Goal: Find contact information: Find contact information

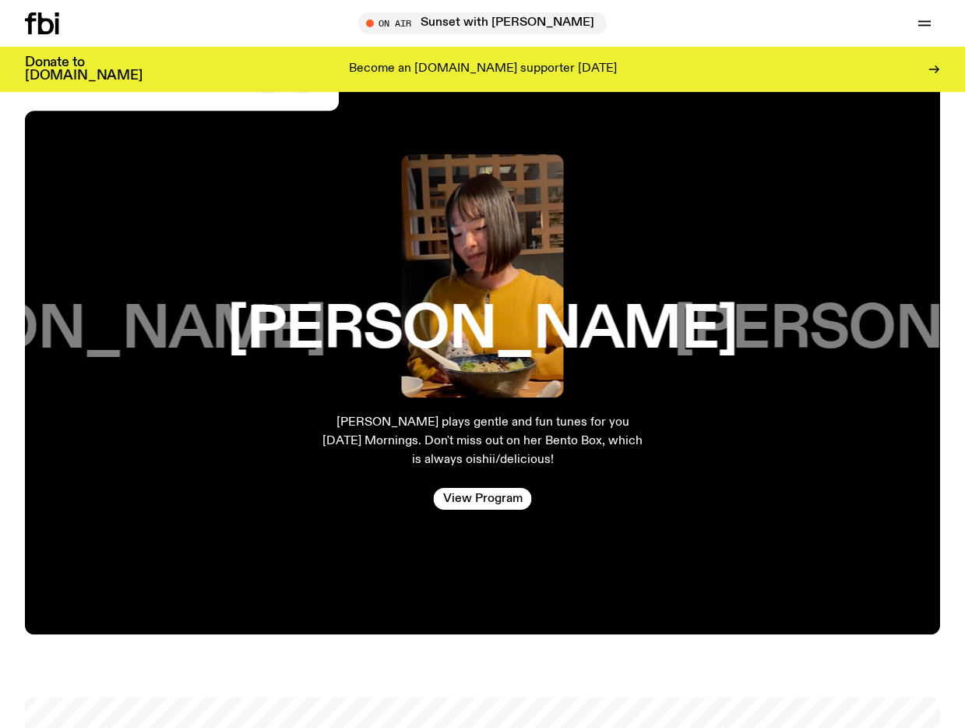
scroll to position [3041, 0]
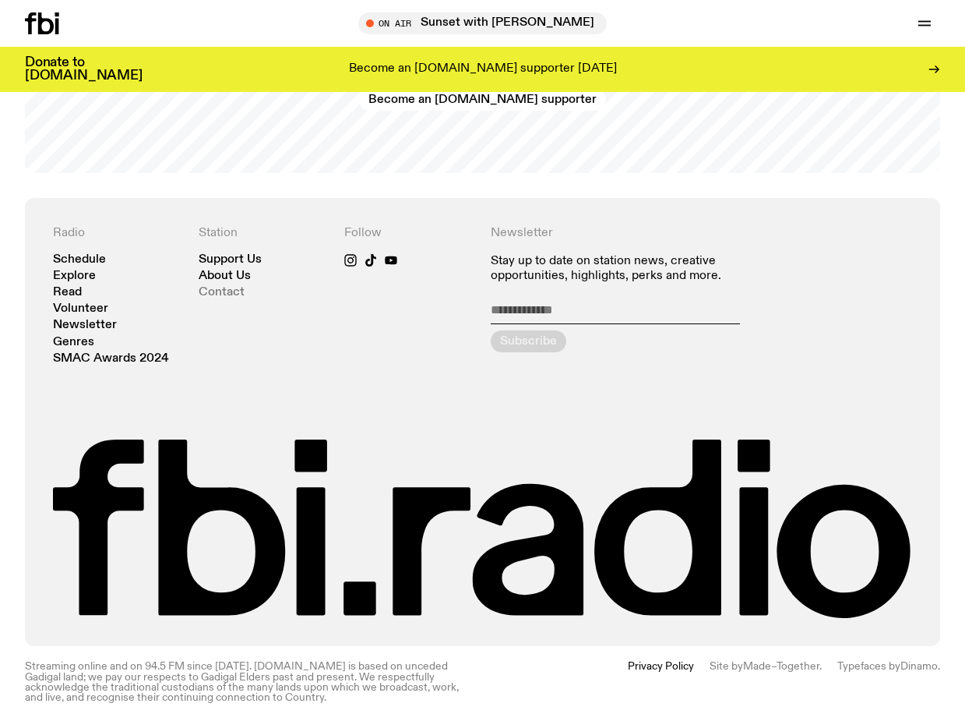
click at [208, 291] on link "Contact" at bounding box center [222, 293] width 46 height 12
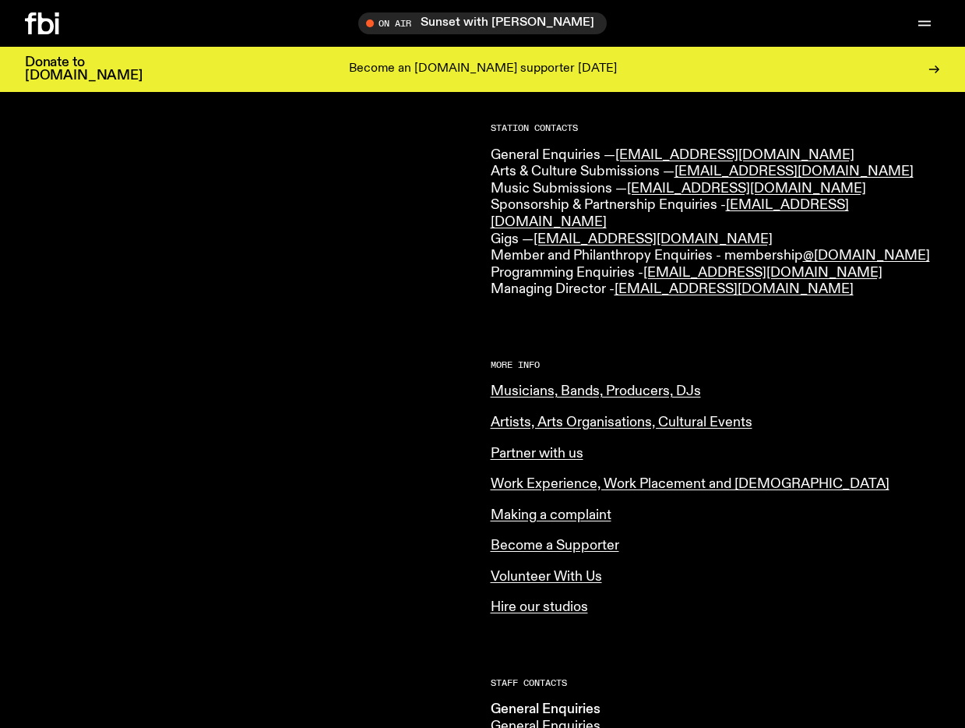
scroll to position [517, 0]
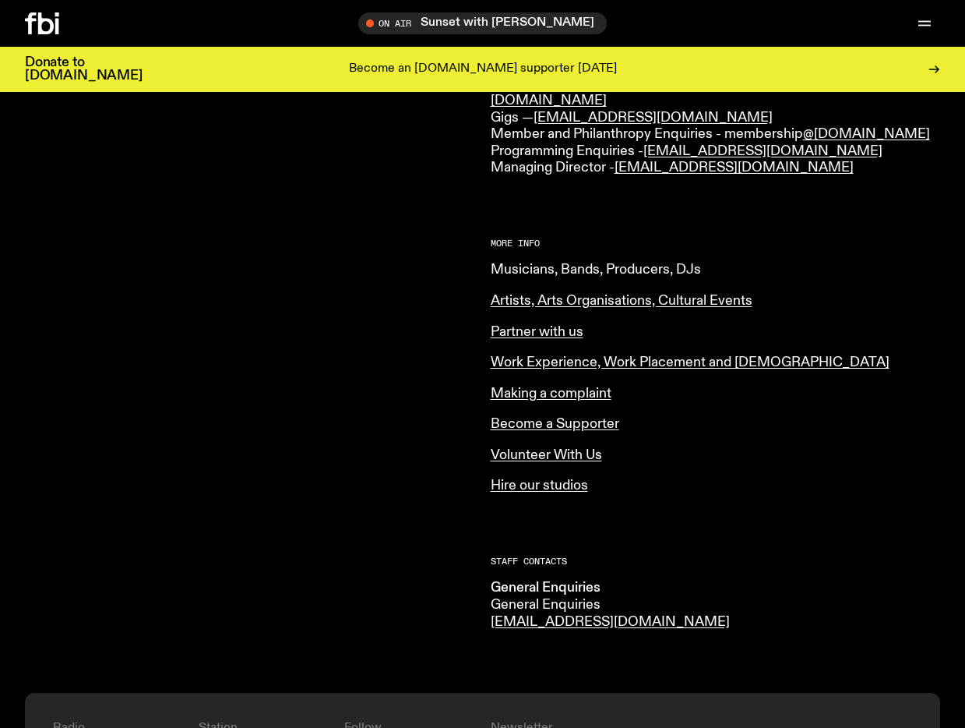
click at [536, 263] on link "Musicians, Bands, Producers, DJs" at bounding box center [596, 270] width 210 height 14
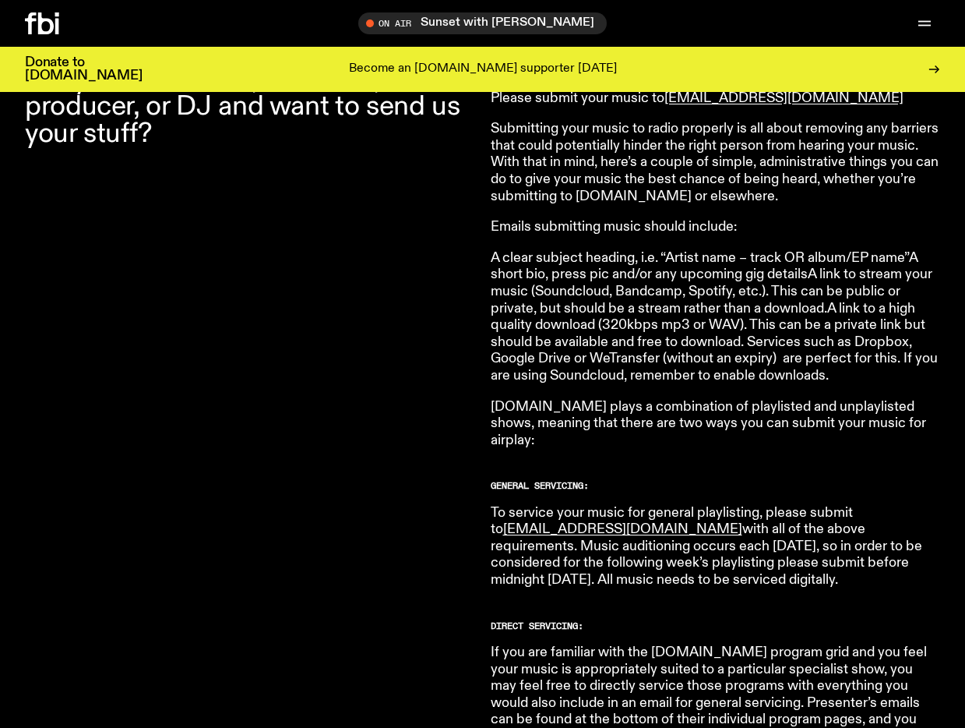
scroll to position [575, 0]
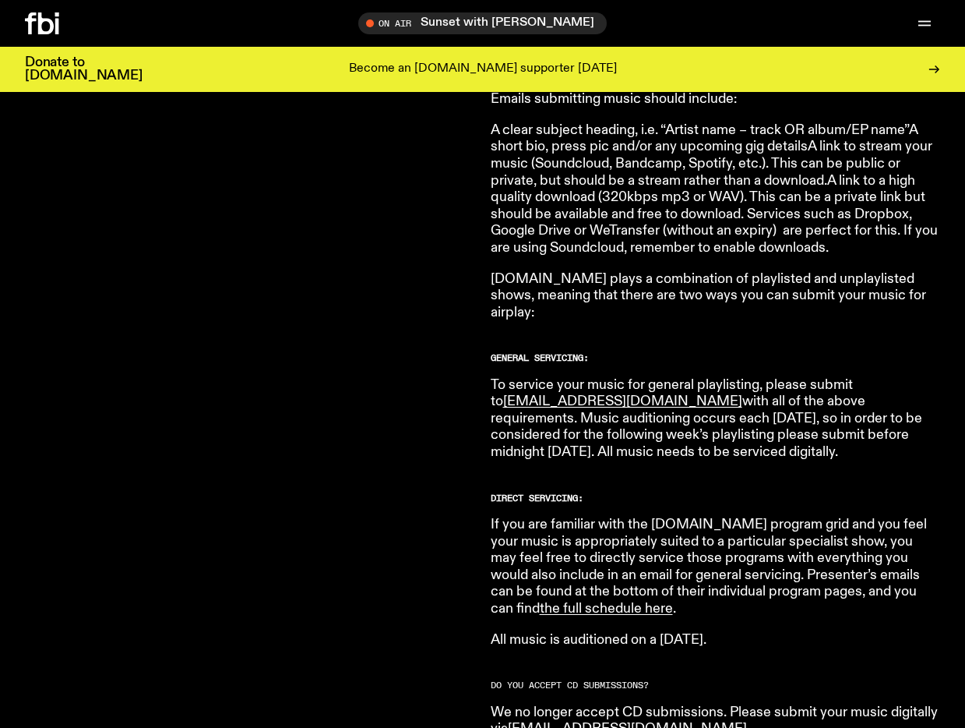
scroll to position [812, 0]
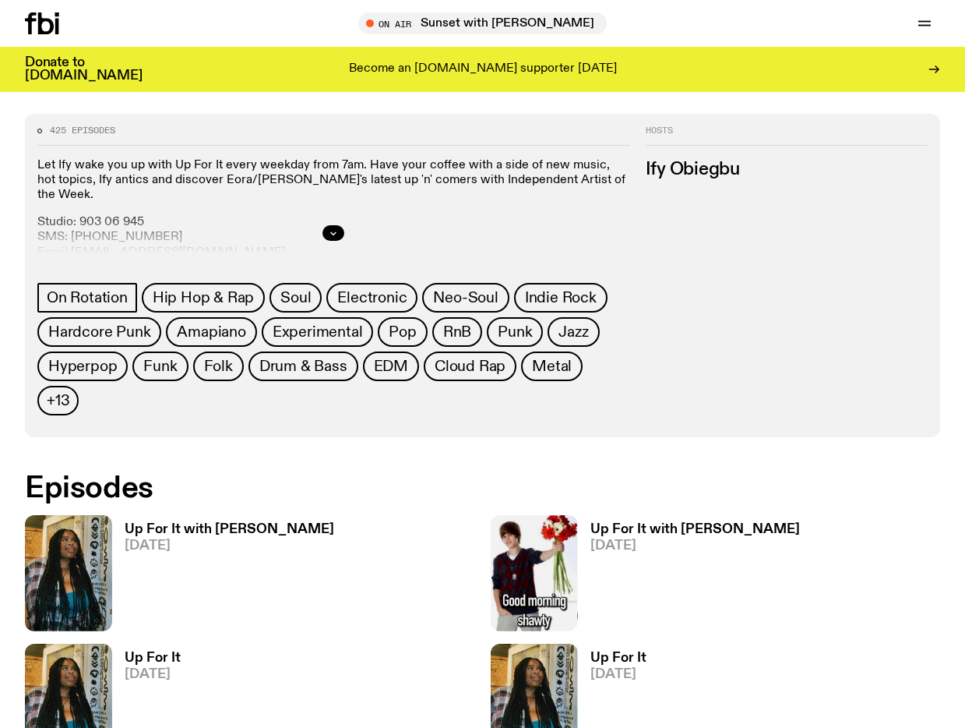
scroll to position [608, 0]
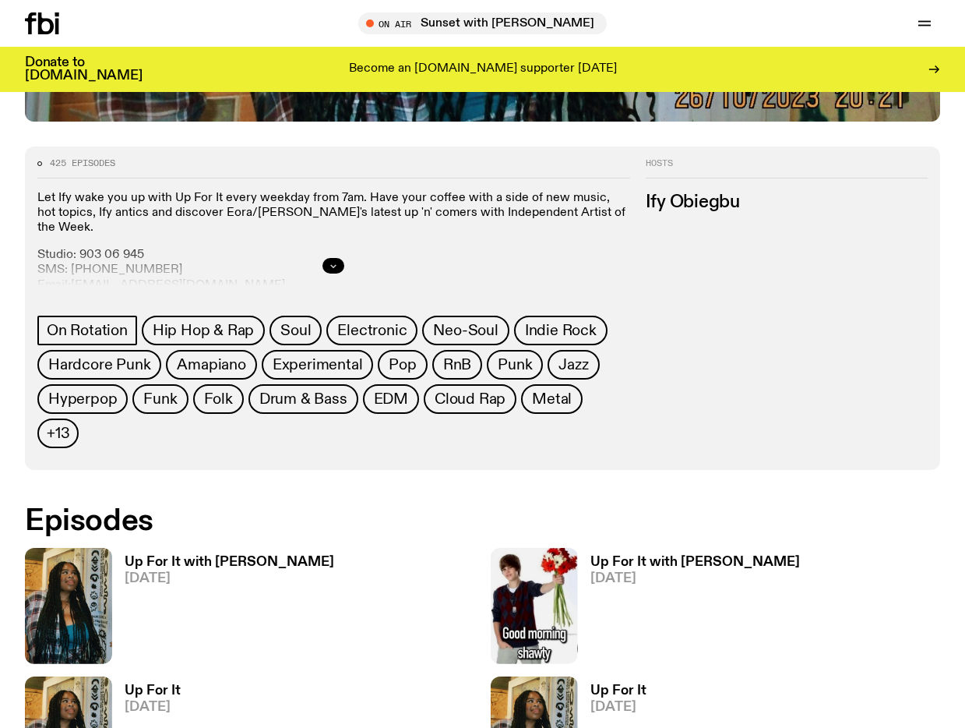
click at [327, 260] on button "button" at bounding box center [334, 266] width 22 height 16
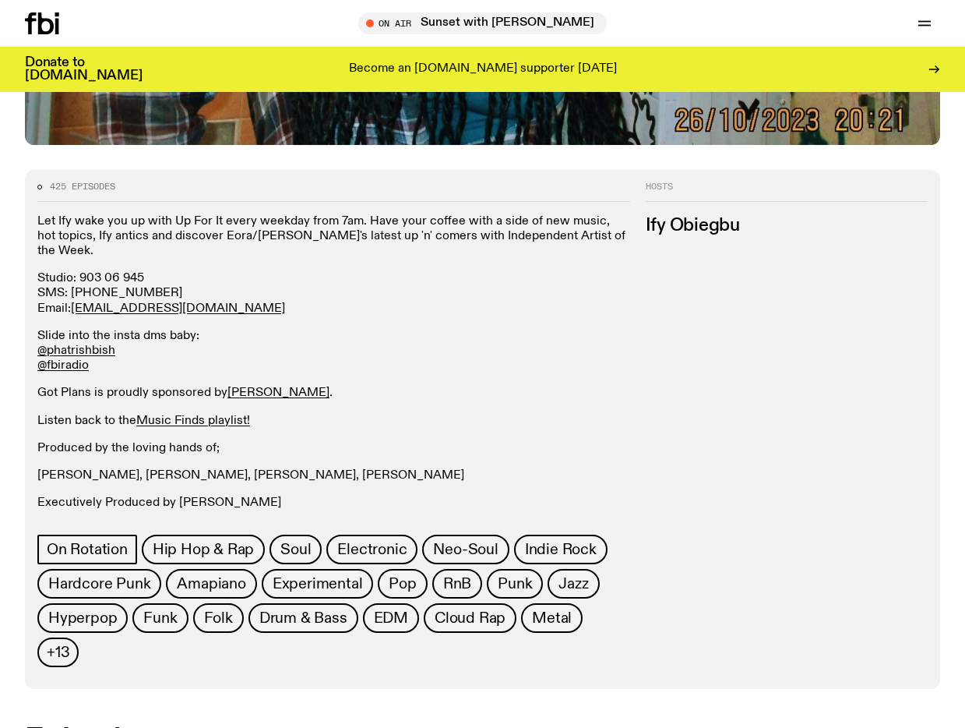
scroll to position [574, 0]
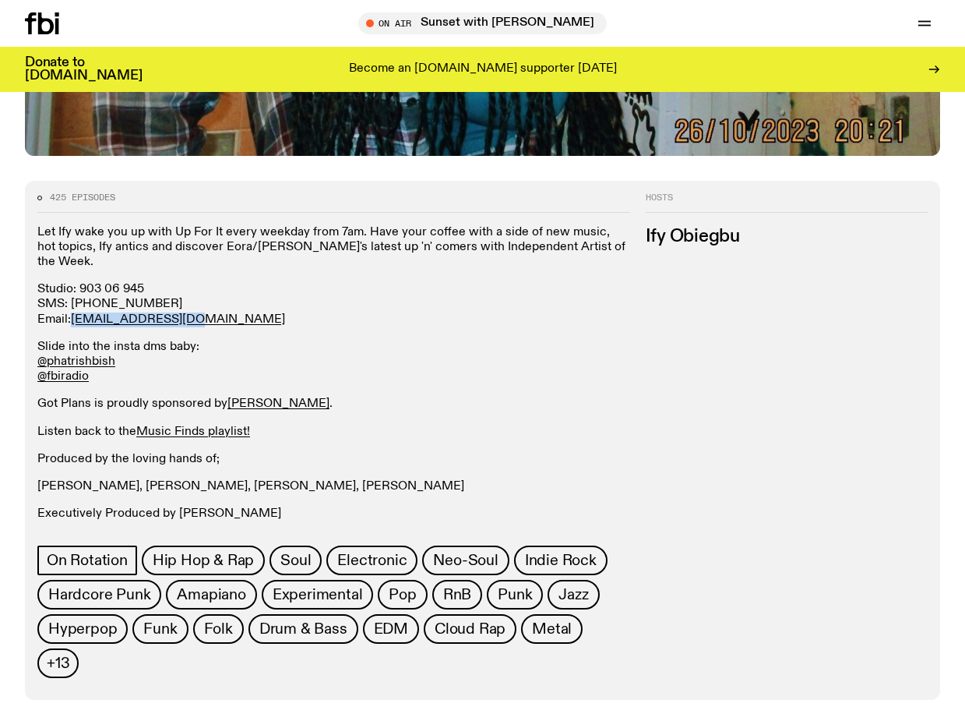
drag, startPoint x: 198, startPoint y: 303, endPoint x: 71, endPoint y: 307, distance: 127.1
click at [71, 307] on p "Studio: 903 06 945 SMS: 0435 123 945 Email: ify.o@fbiradio.com" at bounding box center [333, 304] width 593 height 45
drag, startPoint x: 219, startPoint y: 299, endPoint x: 100, endPoint y: 314, distance: 120.1
click at [75, 306] on p "Studio: 903 06 945 SMS: 0435 123 945 Email: ify.o@fbiradio.com" at bounding box center [333, 304] width 593 height 45
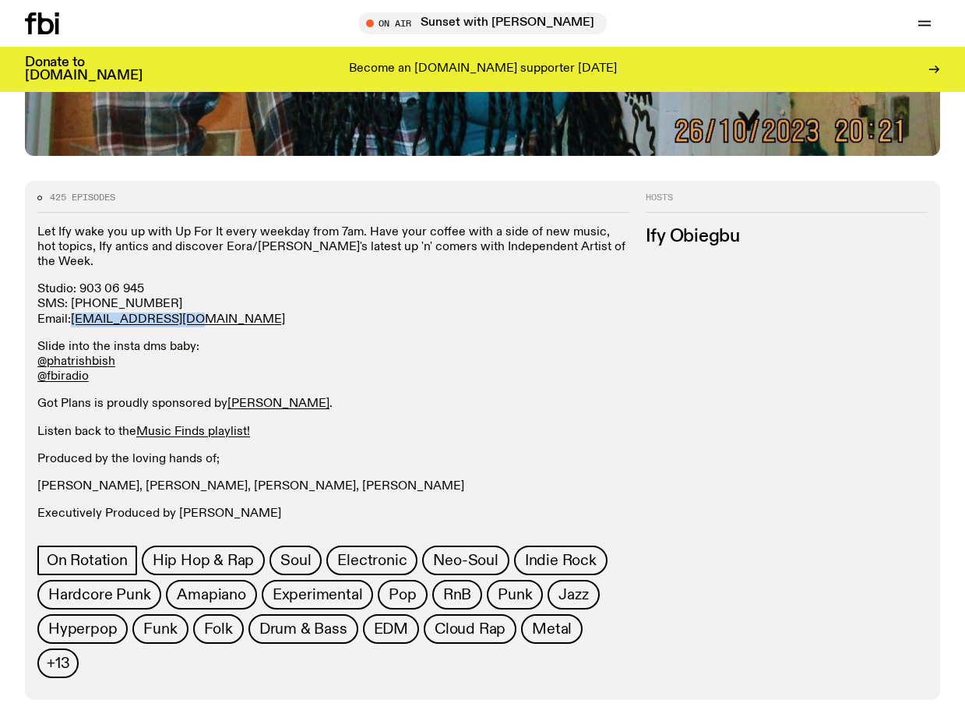
copy link "ify.o@fbiradio.com"
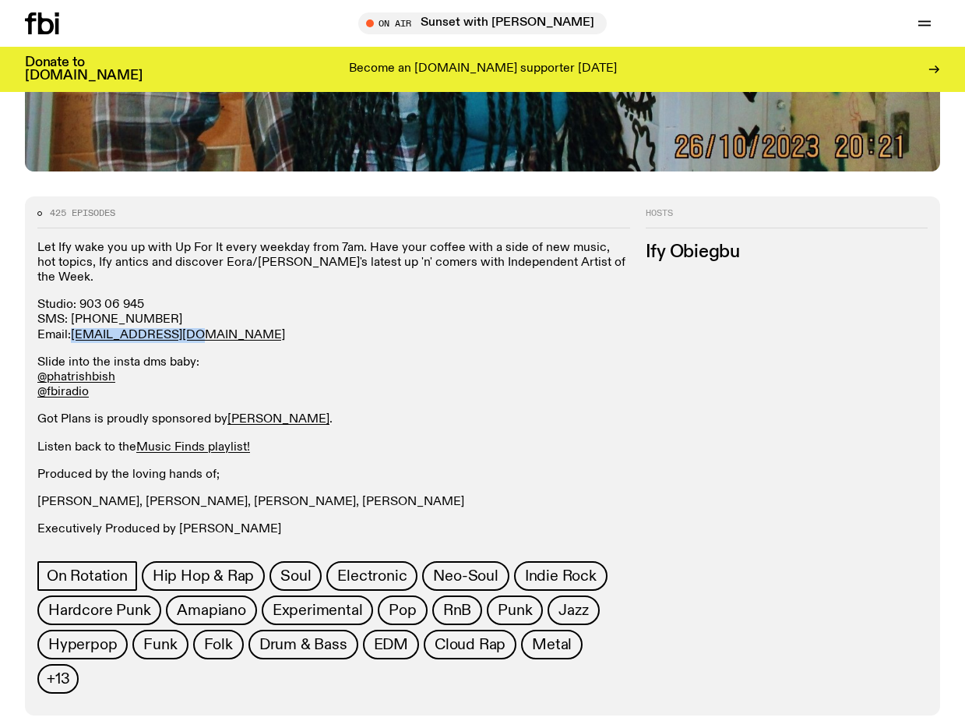
scroll to position [556, 0]
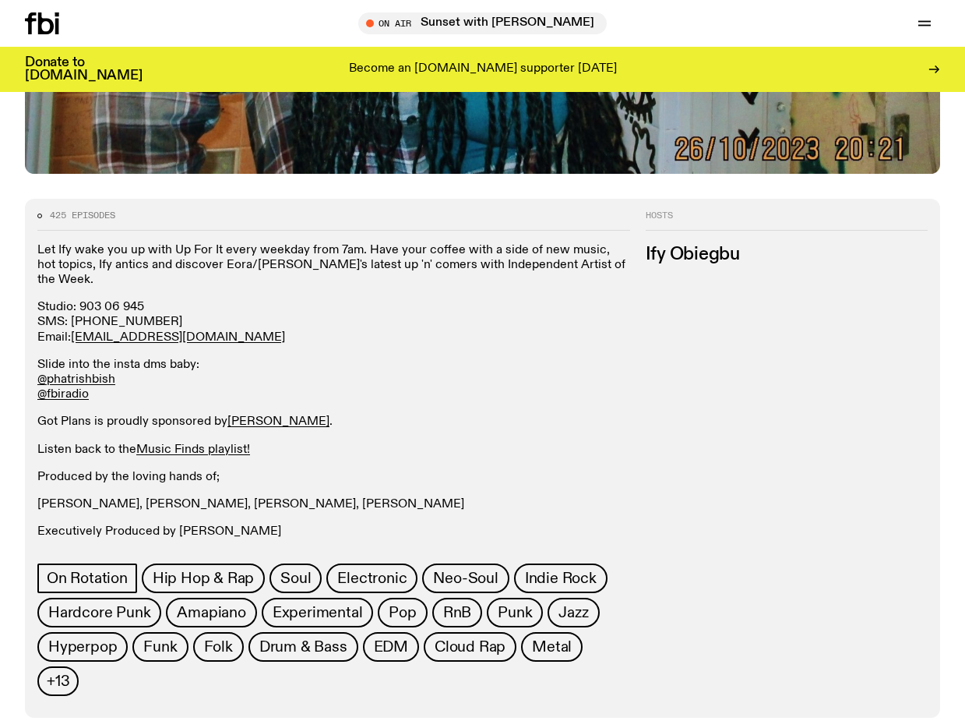
click at [91, 265] on p "Let Ify wake you up with Up For It every weekday from 7am. Have your coffee wit…" at bounding box center [333, 265] width 593 height 45
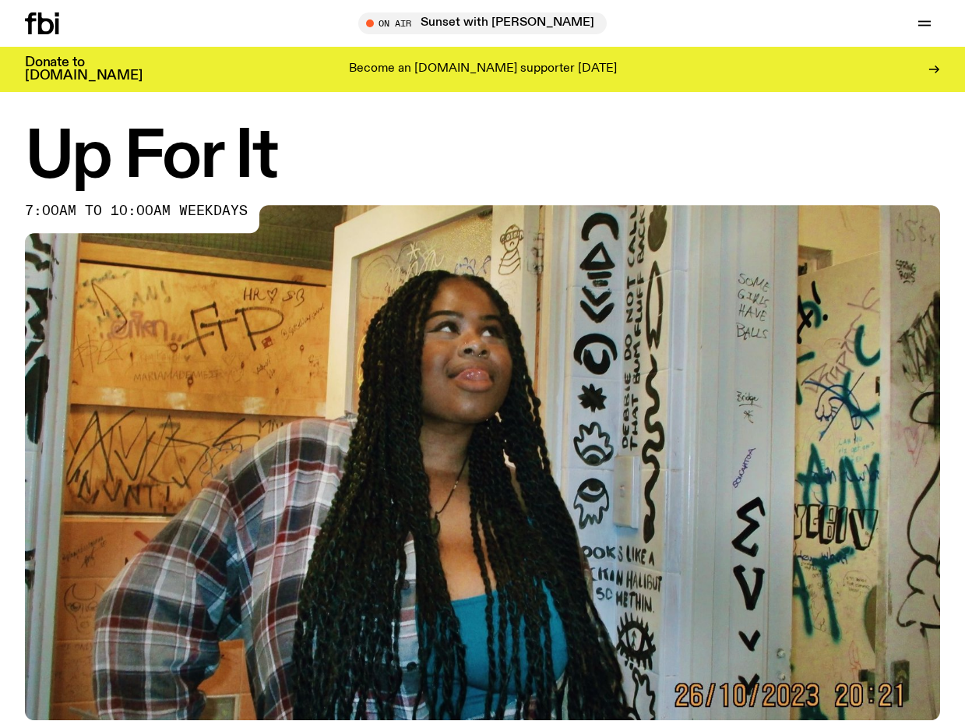
scroll to position [0, 0]
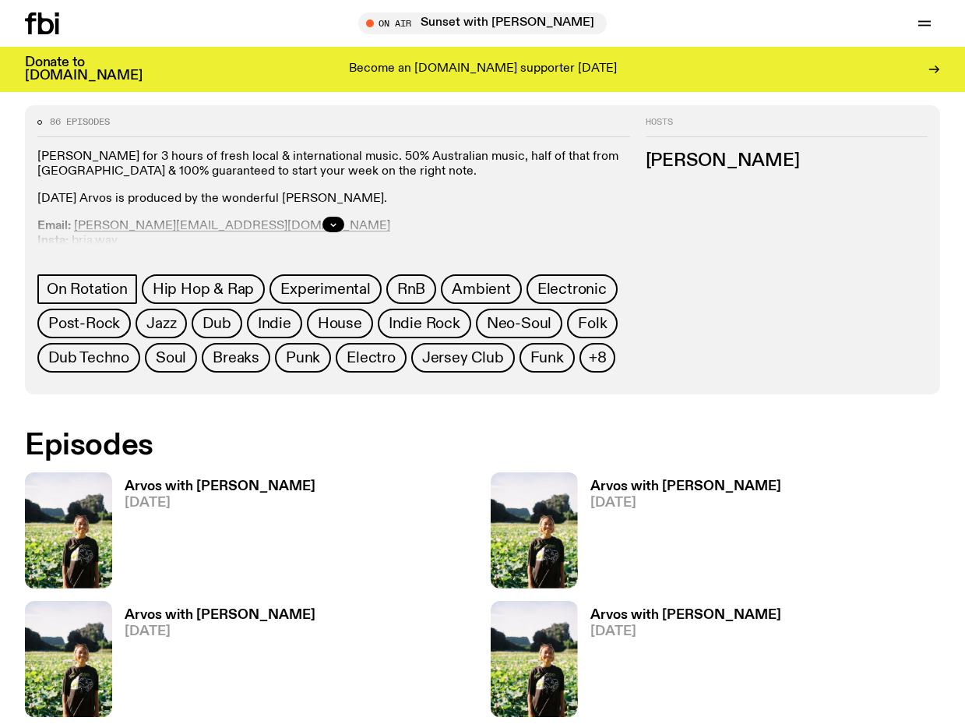
scroll to position [633, 0]
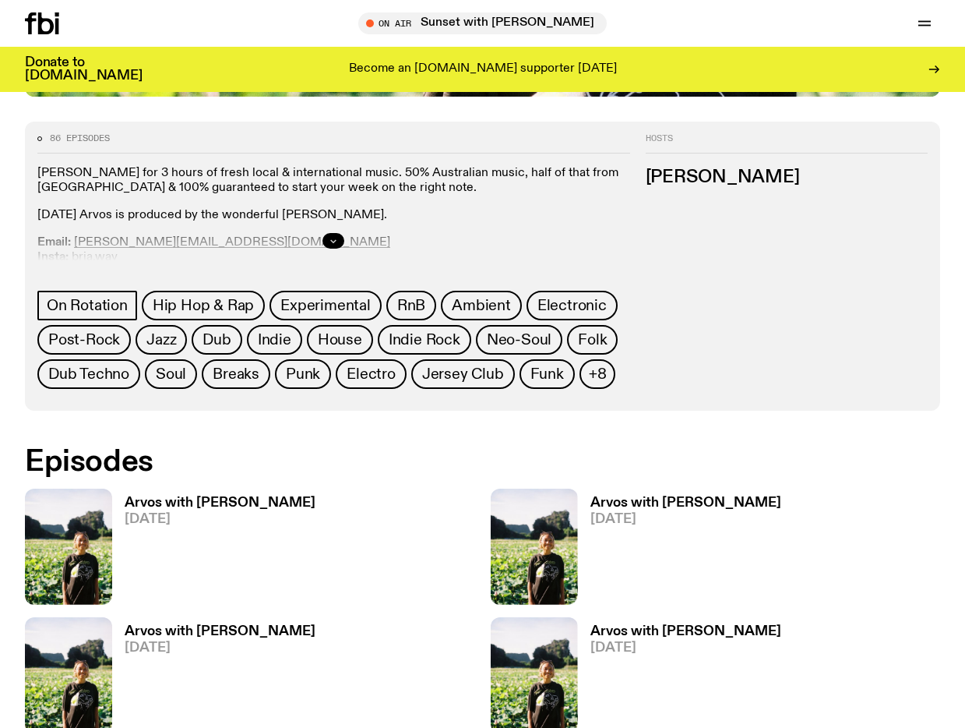
click at [327, 237] on button "button" at bounding box center [334, 241] width 22 height 16
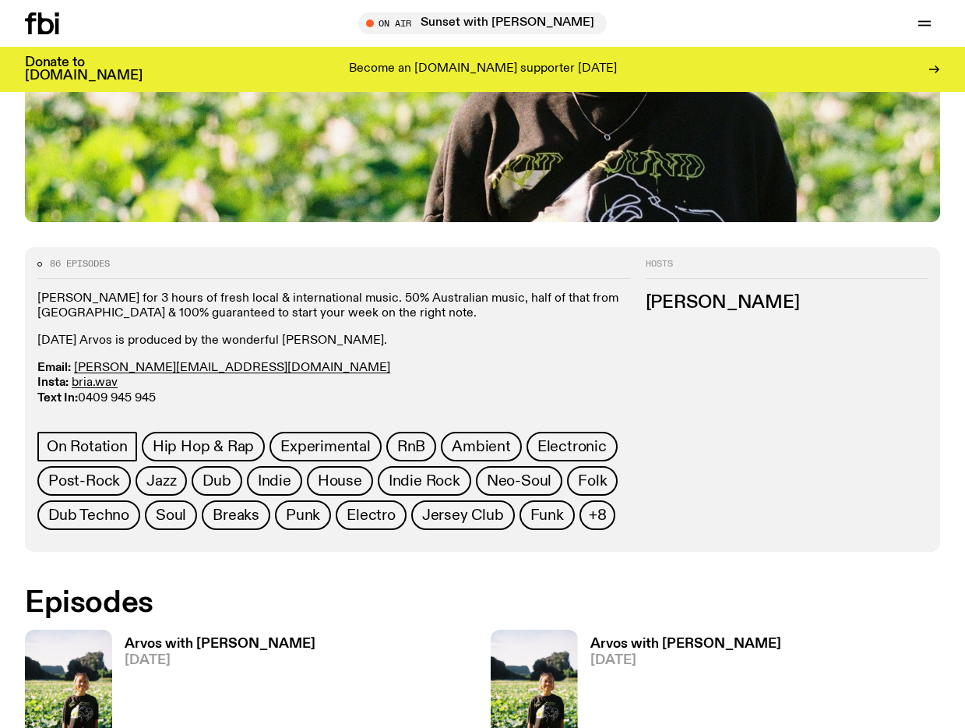
scroll to position [471, 0]
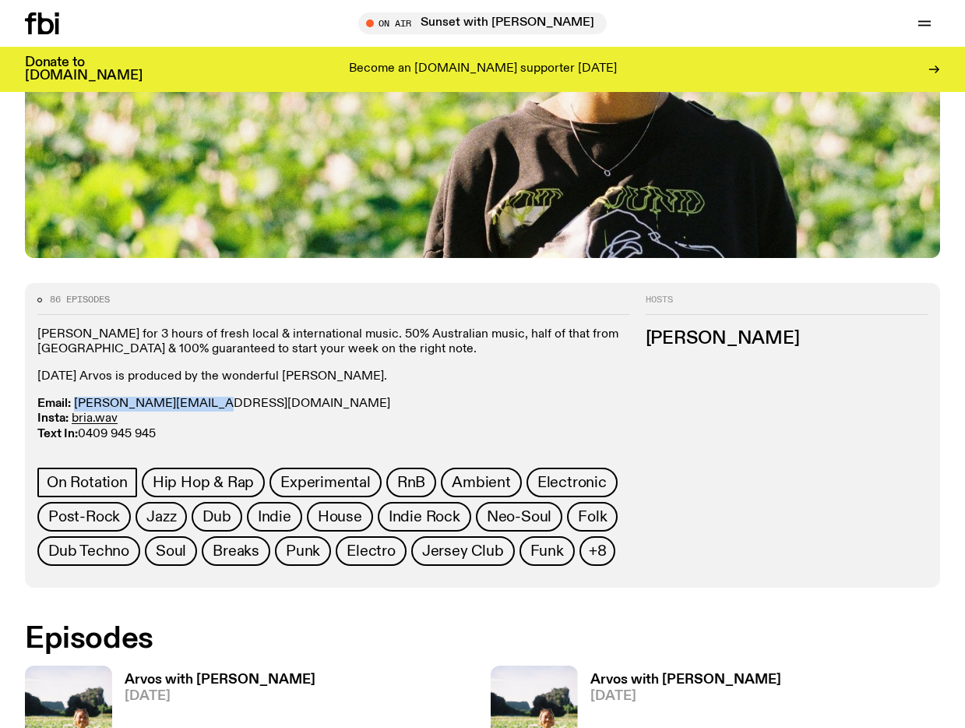
drag, startPoint x: 216, startPoint y: 399, endPoint x: 76, endPoint y: 401, distance: 139.5
click at [76, 401] on p "Email: briana.k@fbiradio.com Insta: bria.wav Text In: 0409 945 945" at bounding box center [333, 419] width 593 height 45
copy link "briana.k@fbiradio.com"
click at [143, 403] on link "briana.k@fbiradio.com" at bounding box center [232, 403] width 316 height 12
click at [97, 416] on link "bria.wav" at bounding box center [95, 418] width 46 height 12
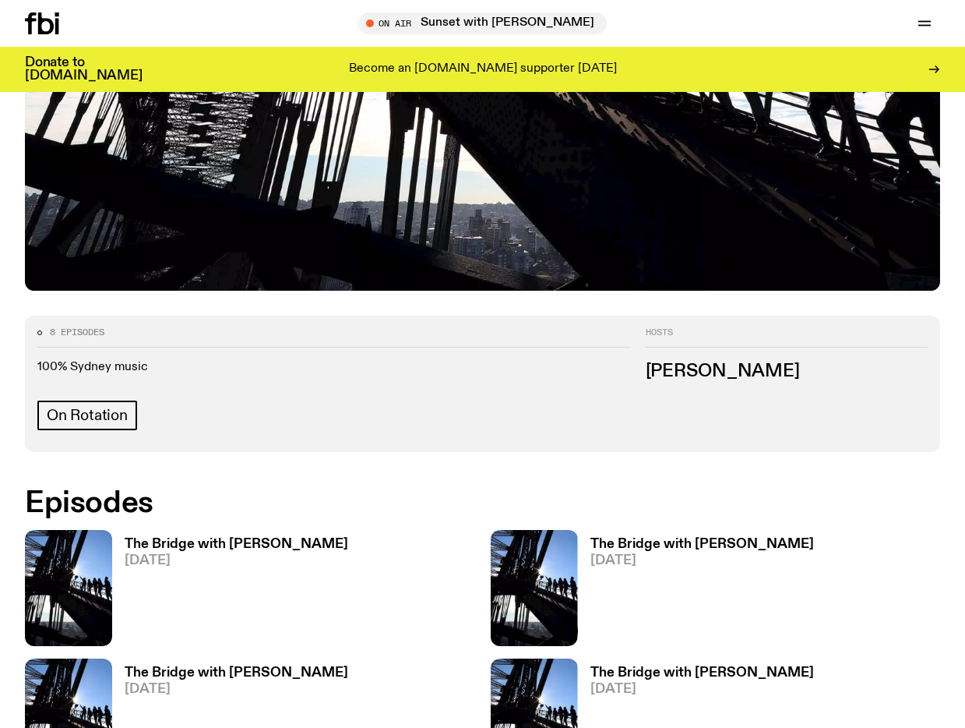
scroll to position [472, 0]
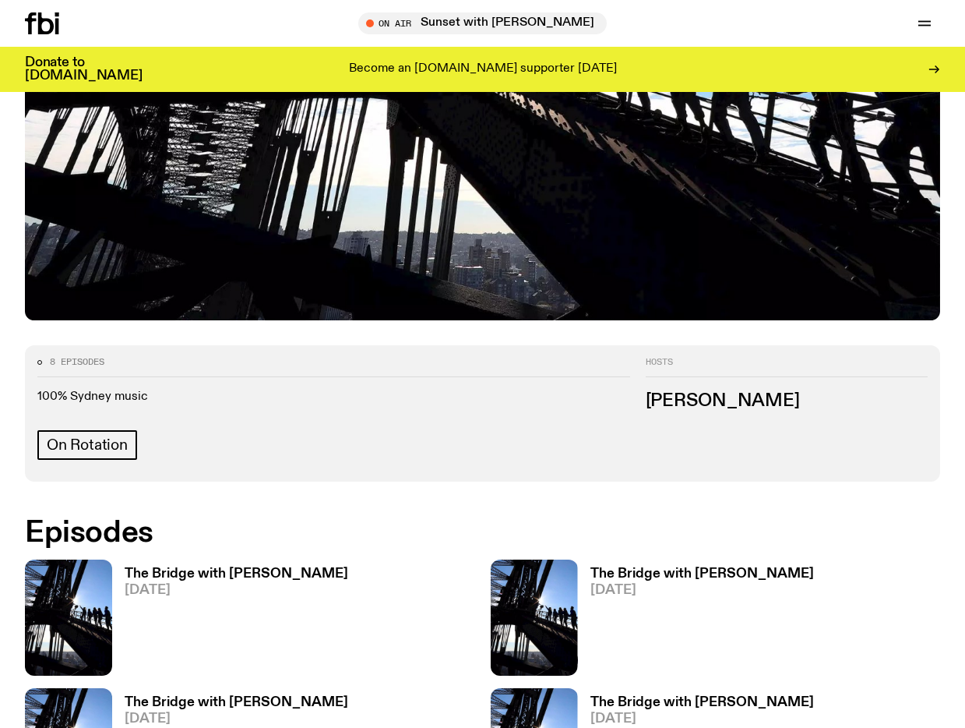
click at [111, 390] on p "100% Sydney music" at bounding box center [333, 397] width 593 height 15
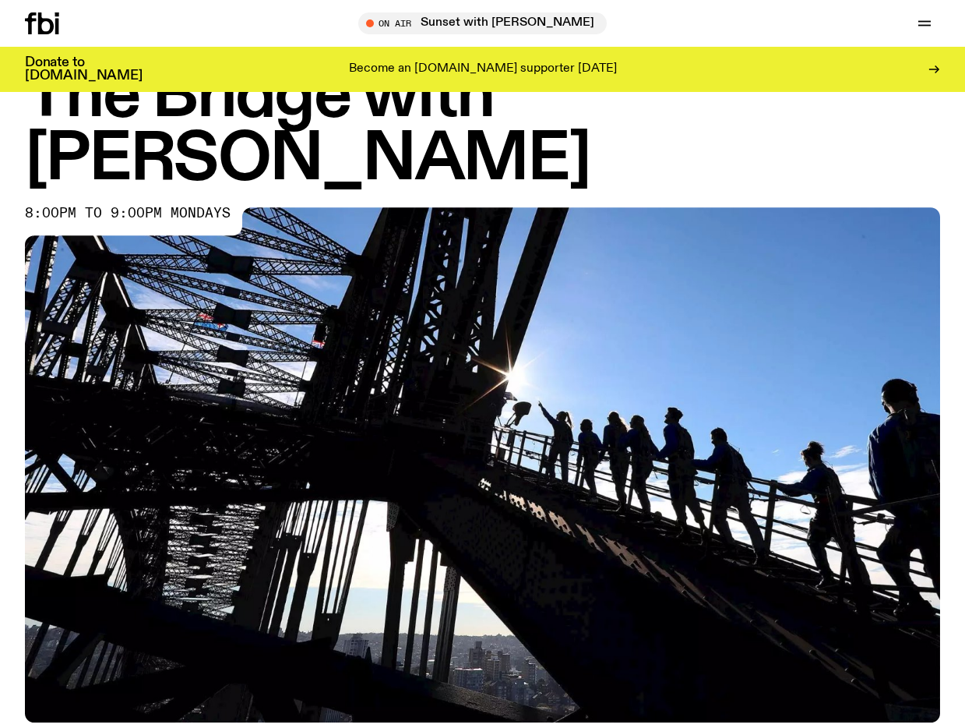
scroll to position [0, 0]
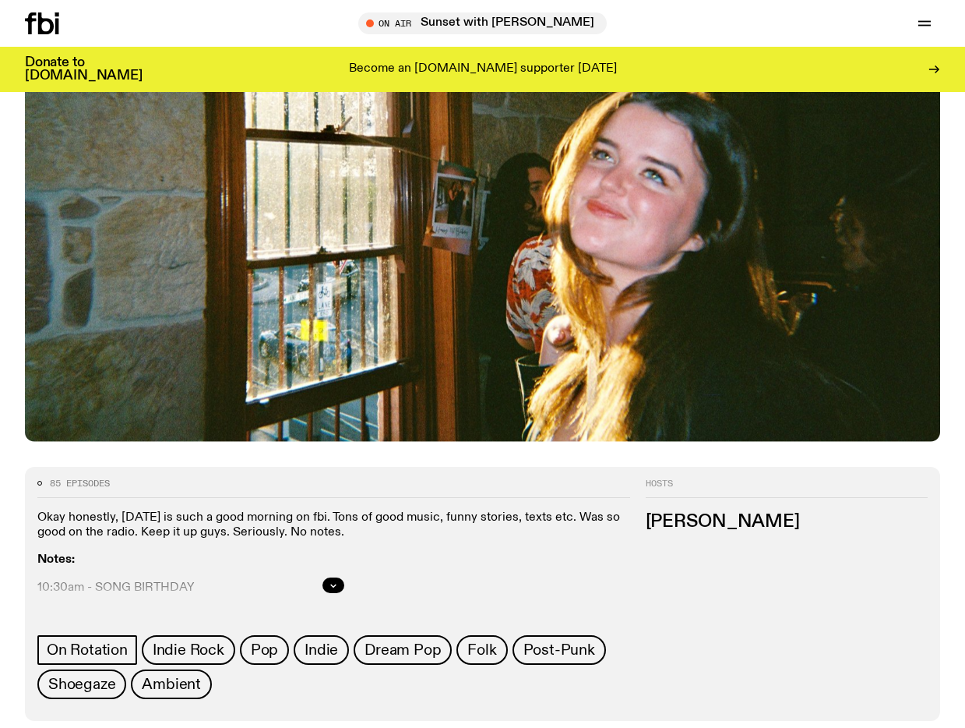
scroll to position [394, 0]
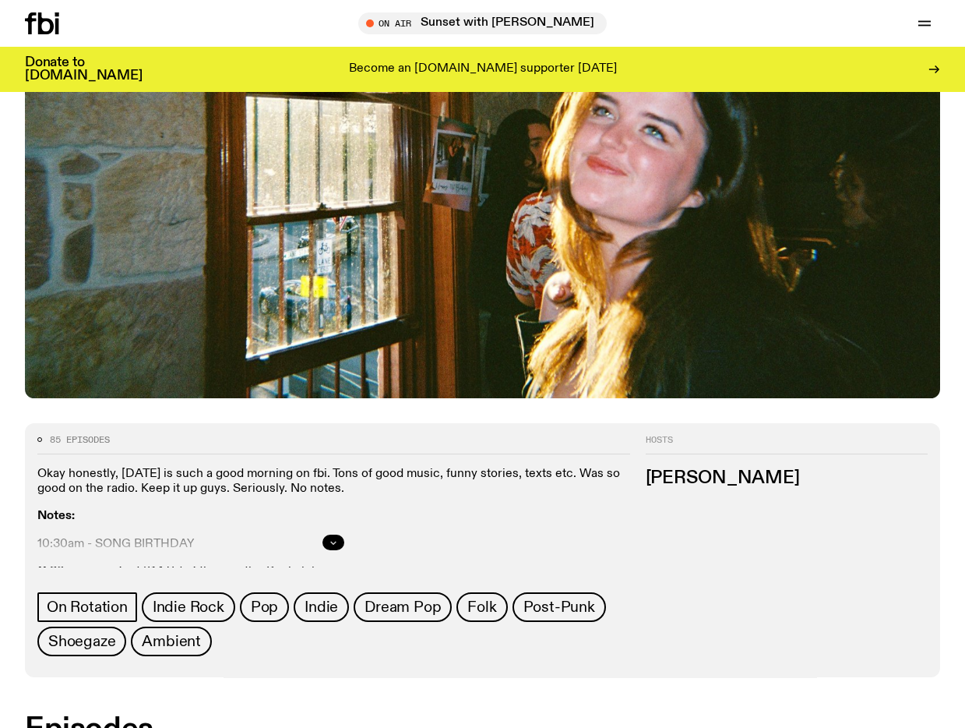
click at [330, 538] on icon "button" at bounding box center [333, 542] width 9 height 9
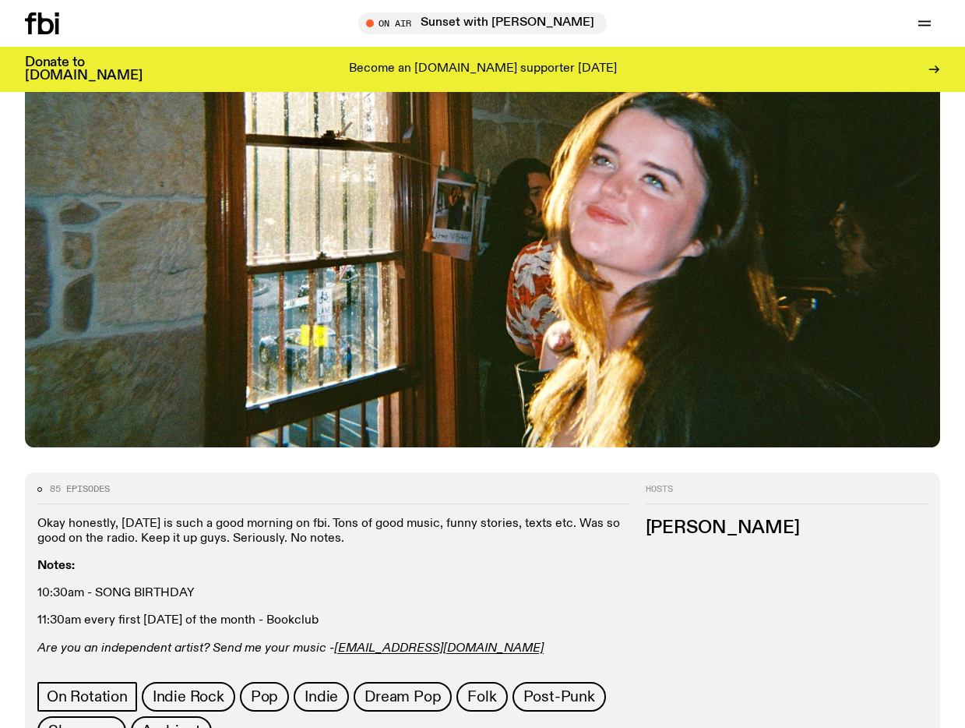
scroll to position [343, 0]
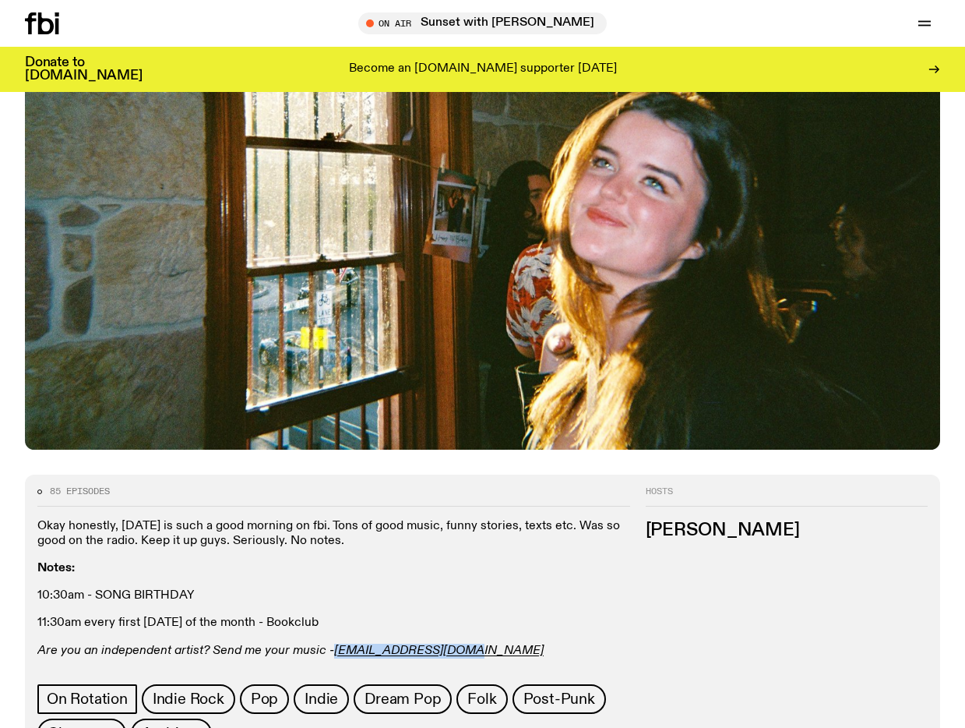
click at [302, 588] on p "10:30am - SONG BIRTHDAY" at bounding box center [333, 595] width 593 height 15
click at [355, 644] on em "freya.s@fbiradio.com" at bounding box center [439, 650] width 210 height 12
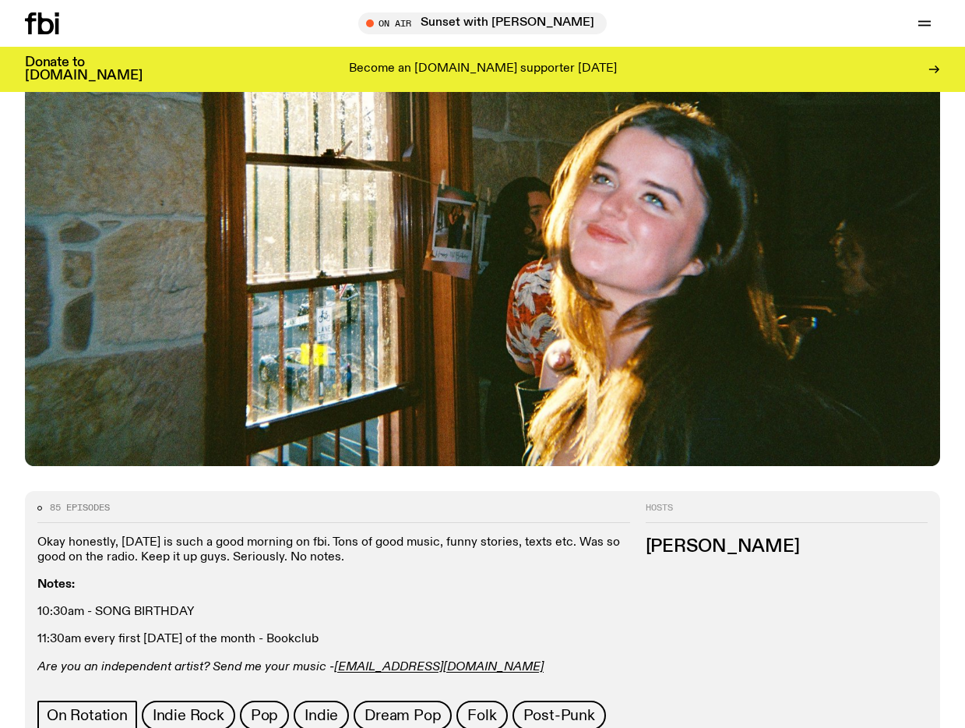
scroll to position [367, 0]
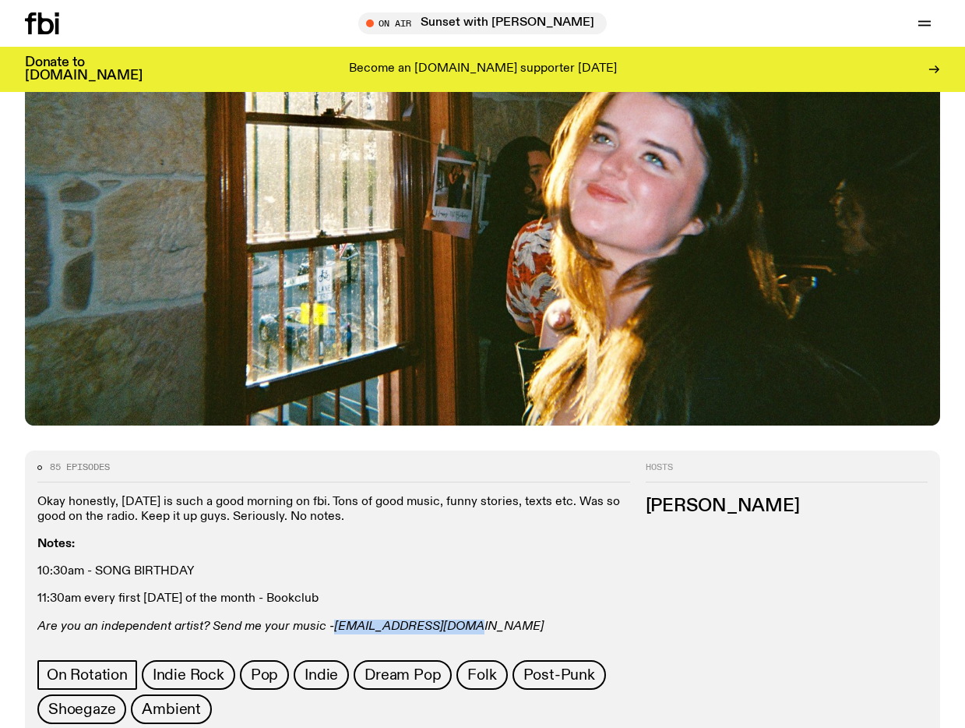
copy em "freya.s@fbiradio.com"
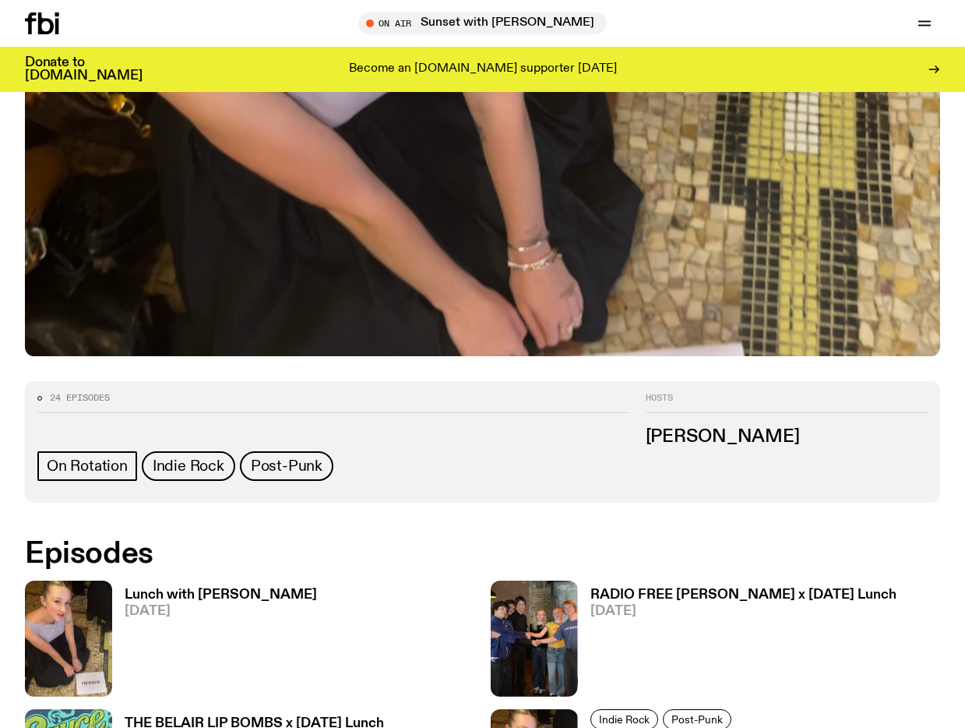
scroll to position [482, 0]
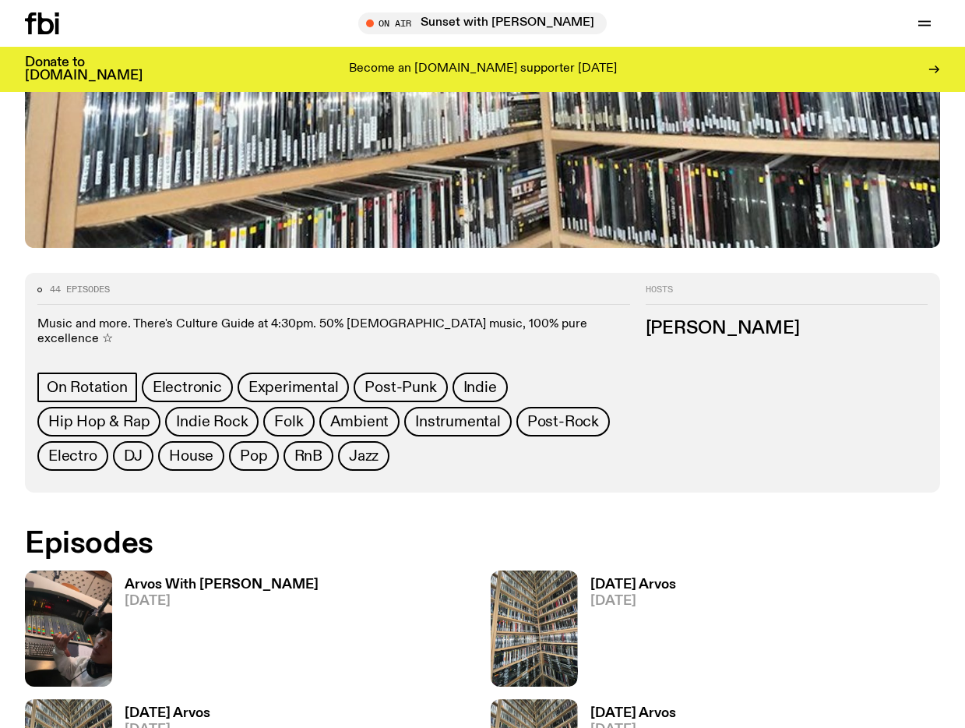
scroll to position [486, 0]
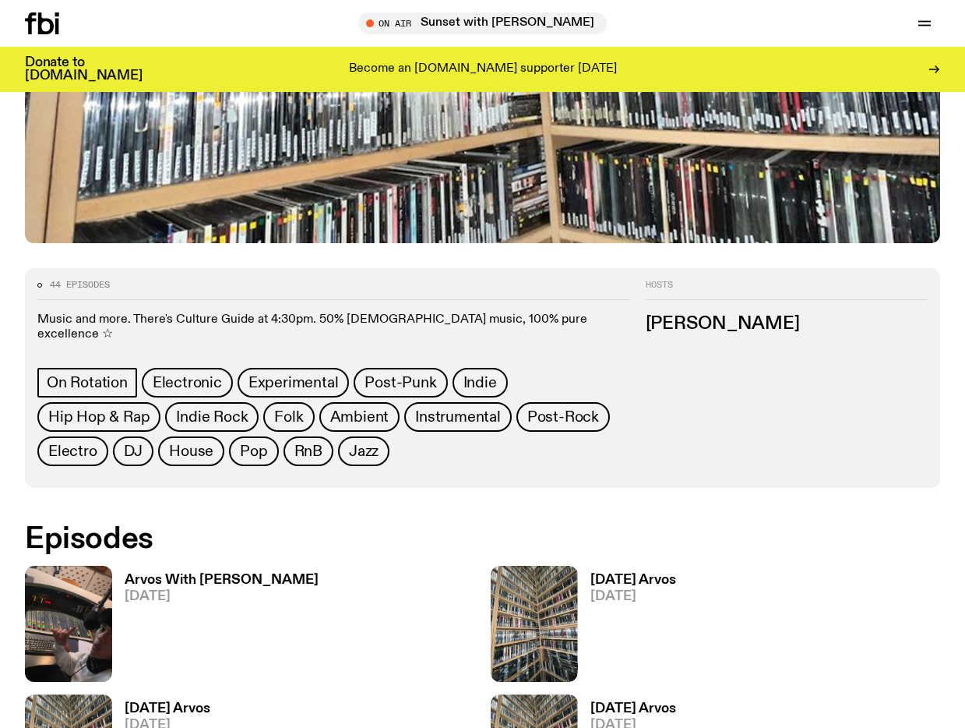
click at [495, 312] on p "Music and more. There's Culture Guide at 4:30pm. 50% [DEMOGRAPHIC_DATA] music, …" at bounding box center [333, 327] width 593 height 30
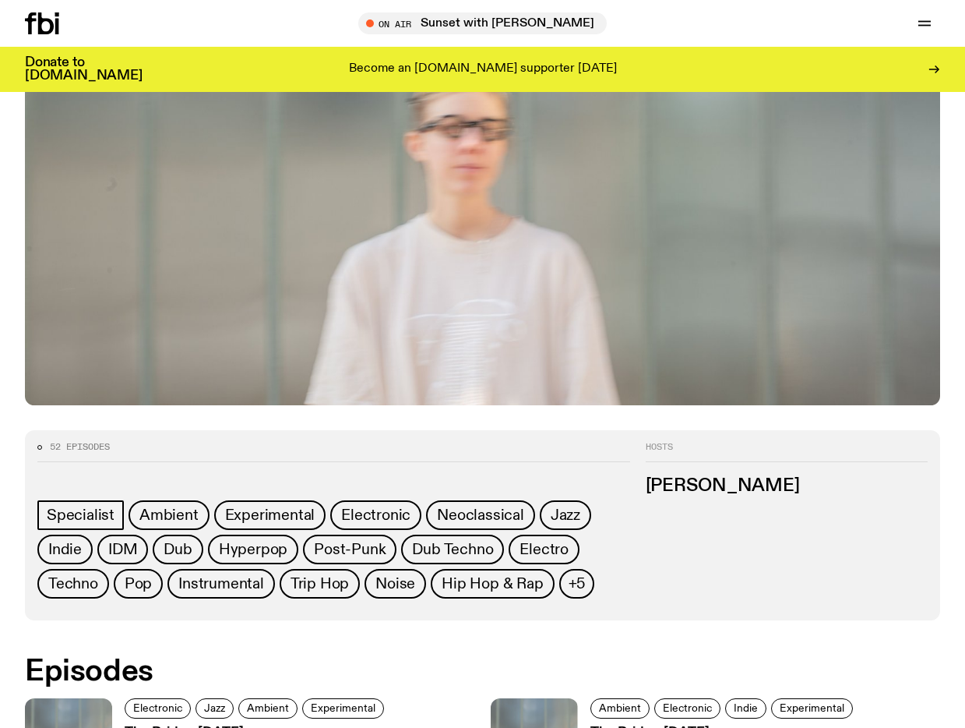
scroll to position [368, 0]
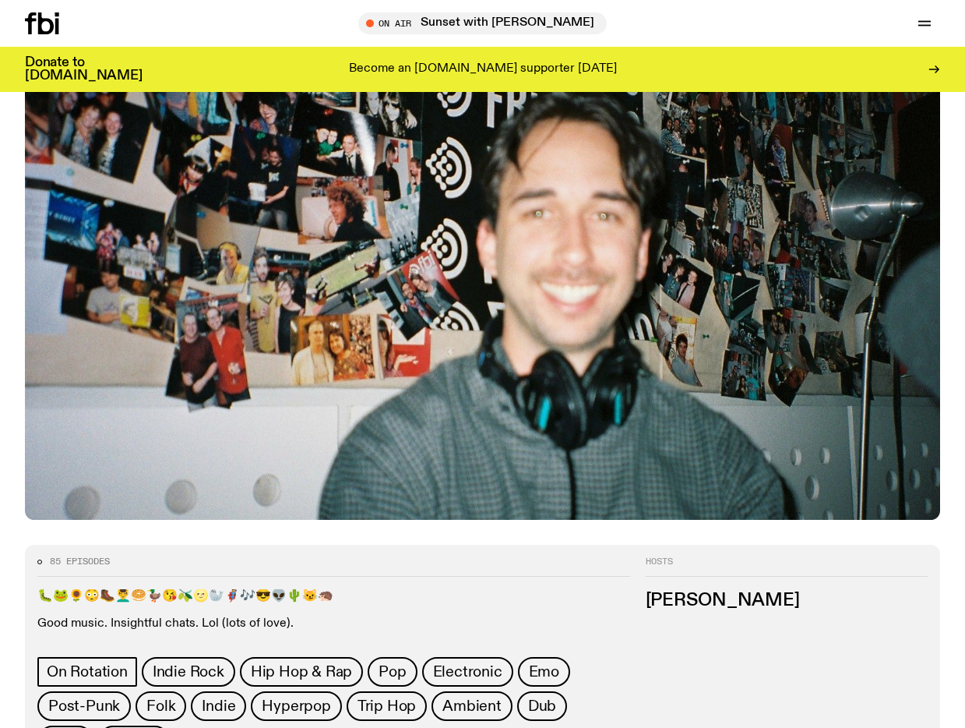
scroll to position [433, 0]
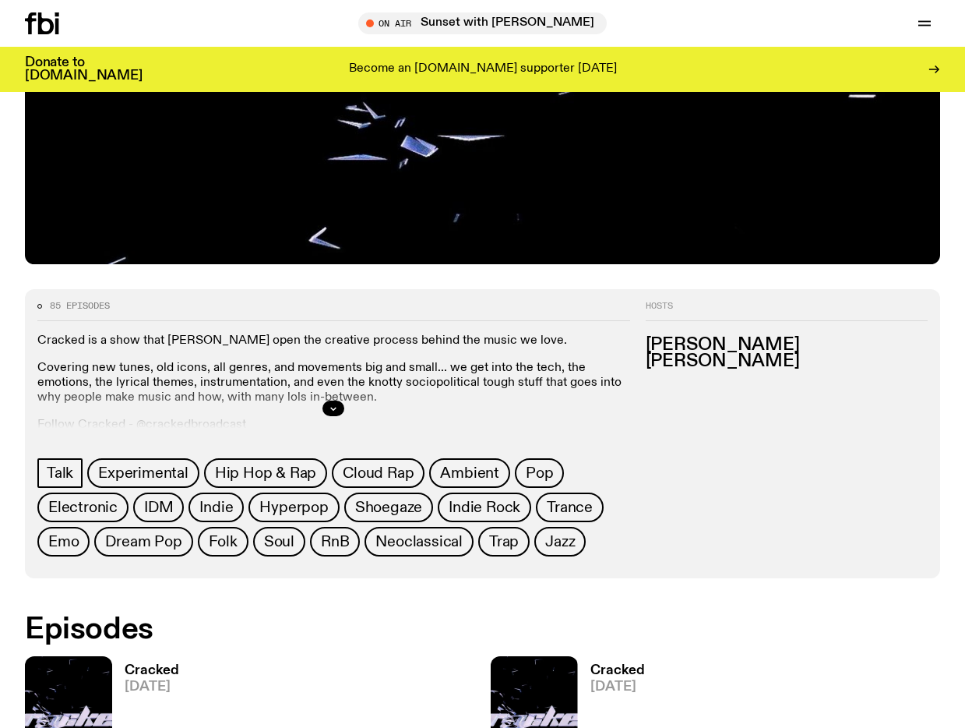
scroll to position [502, 0]
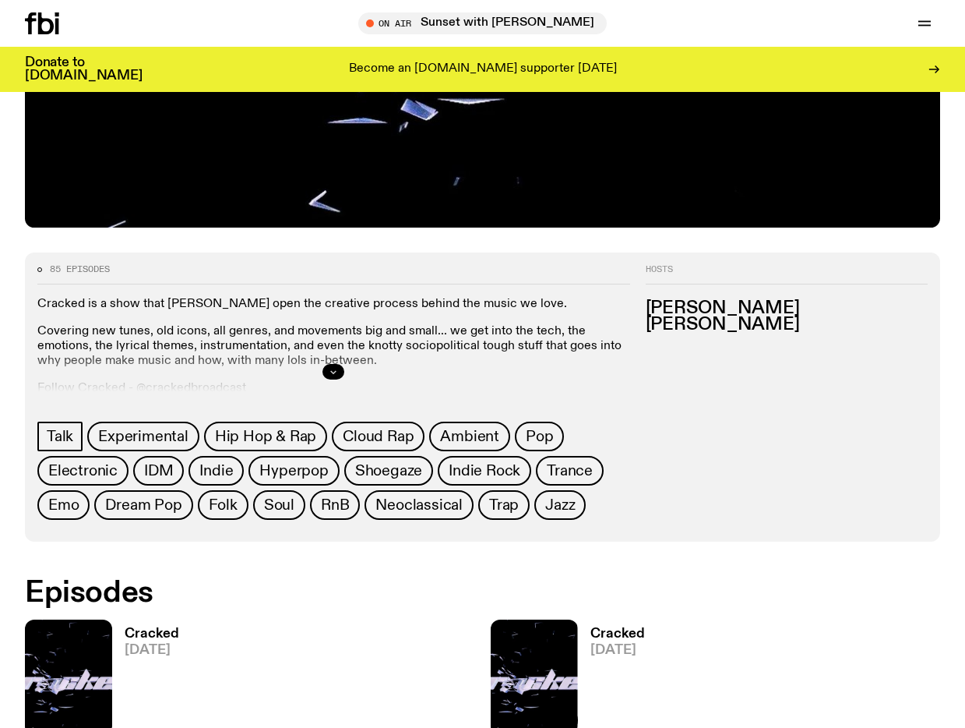
click at [330, 369] on icon "button" at bounding box center [333, 371] width 9 height 9
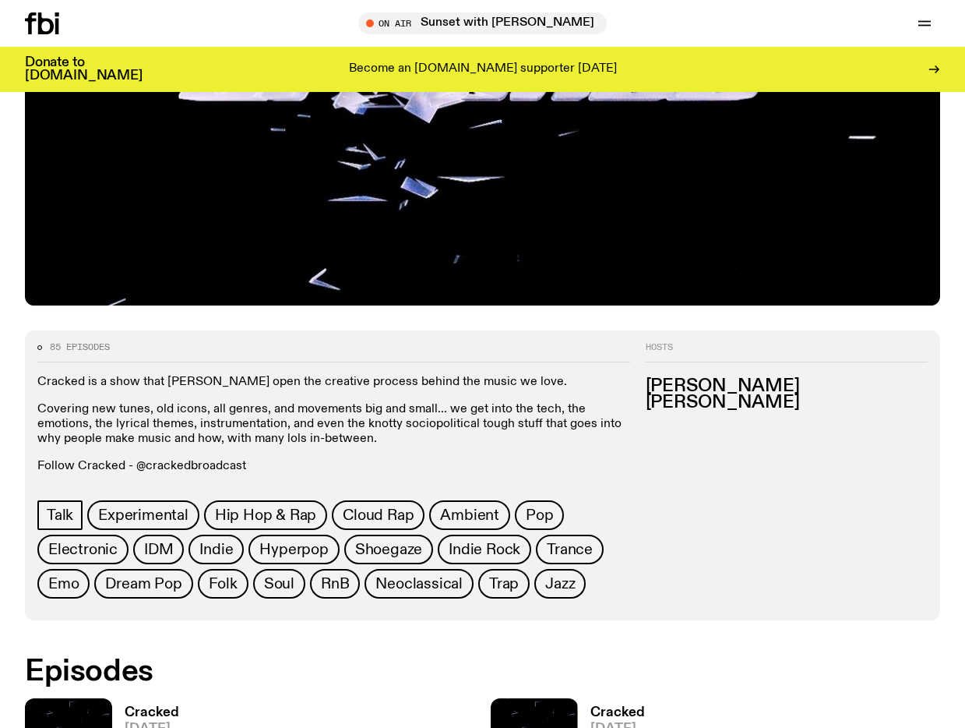
scroll to position [419, 0]
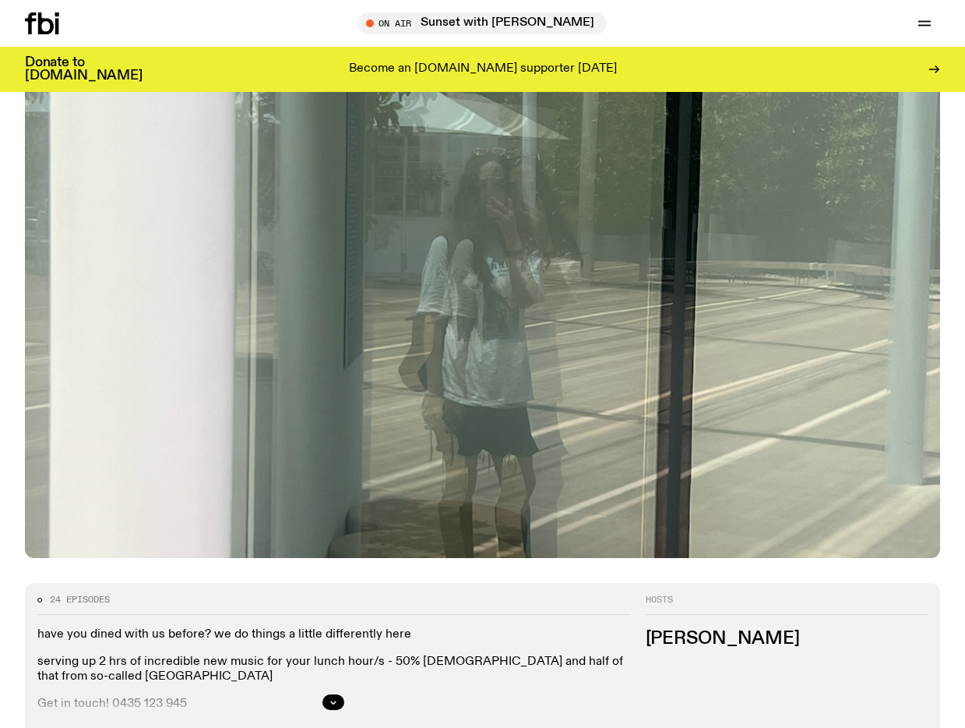
scroll to position [365, 0]
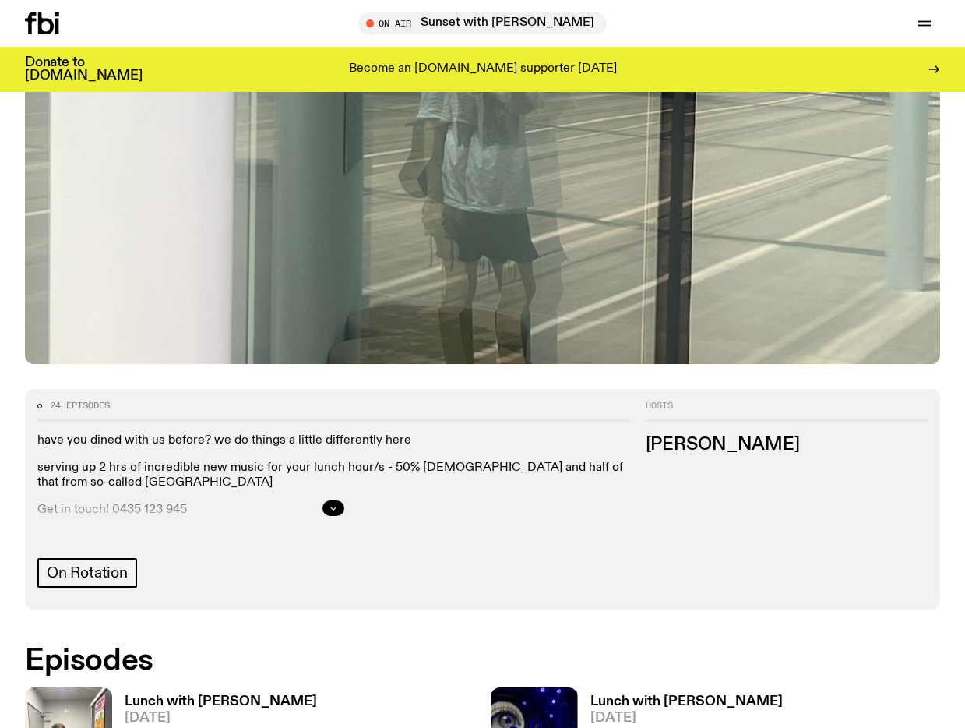
click at [326, 510] on button "button" at bounding box center [334, 508] width 22 height 16
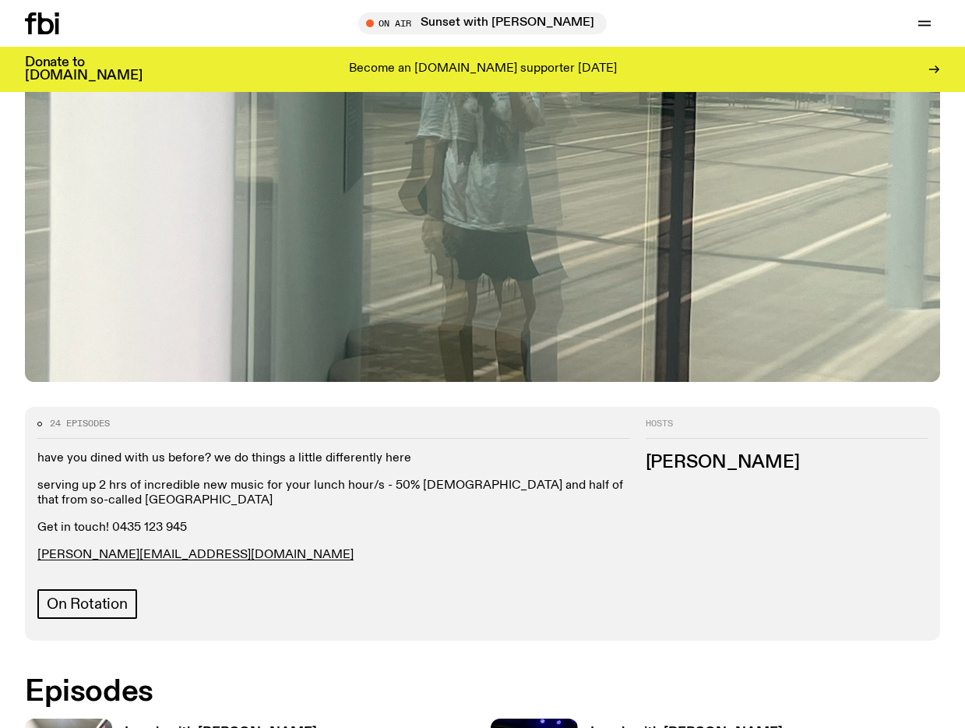
scroll to position [344, 0]
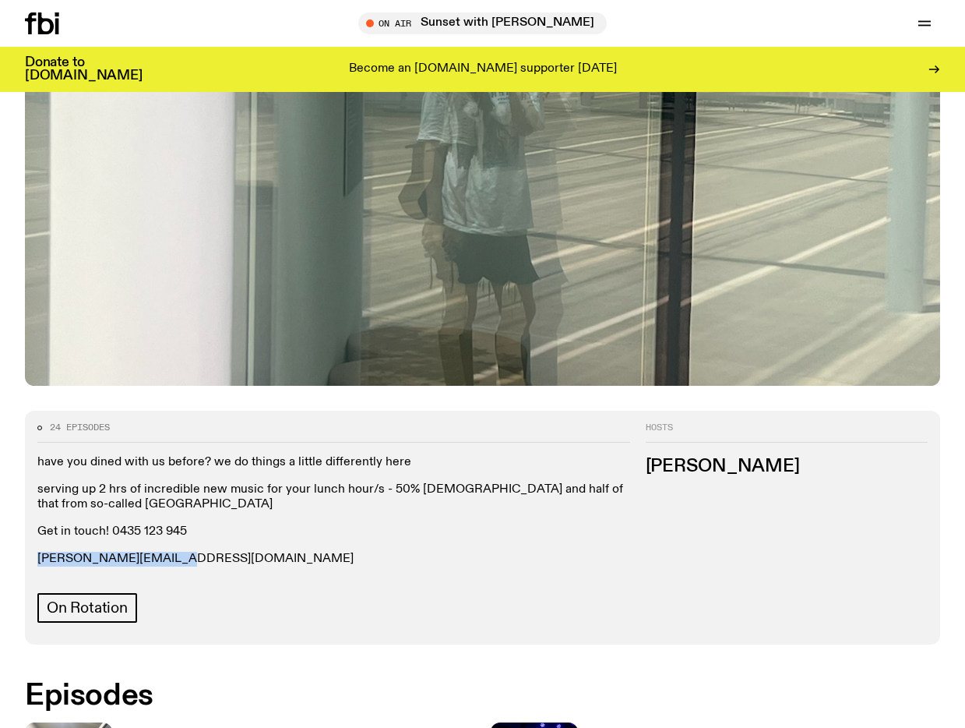
click at [89, 553] on link "louisa.c@fbiradio.com" at bounding box center [195, 558] width 316 height 12
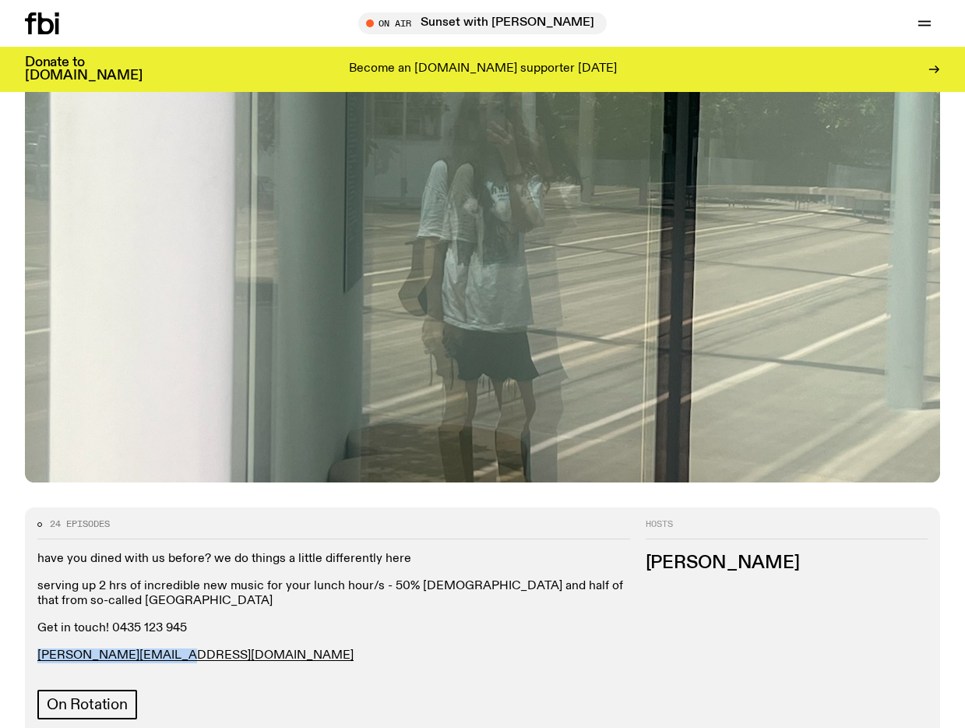
scroll to position [508, 0]
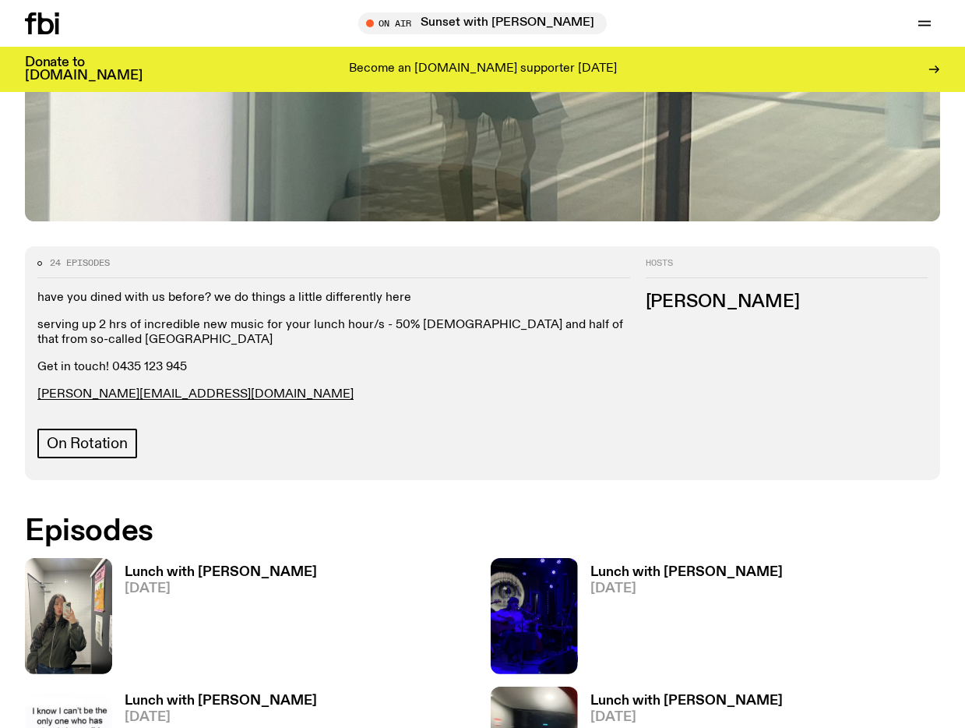
click at [554, 352] on div "have you dined with us before? we do things a little differently here serving u…" at bounding box center [333, 347] width 593 height 112
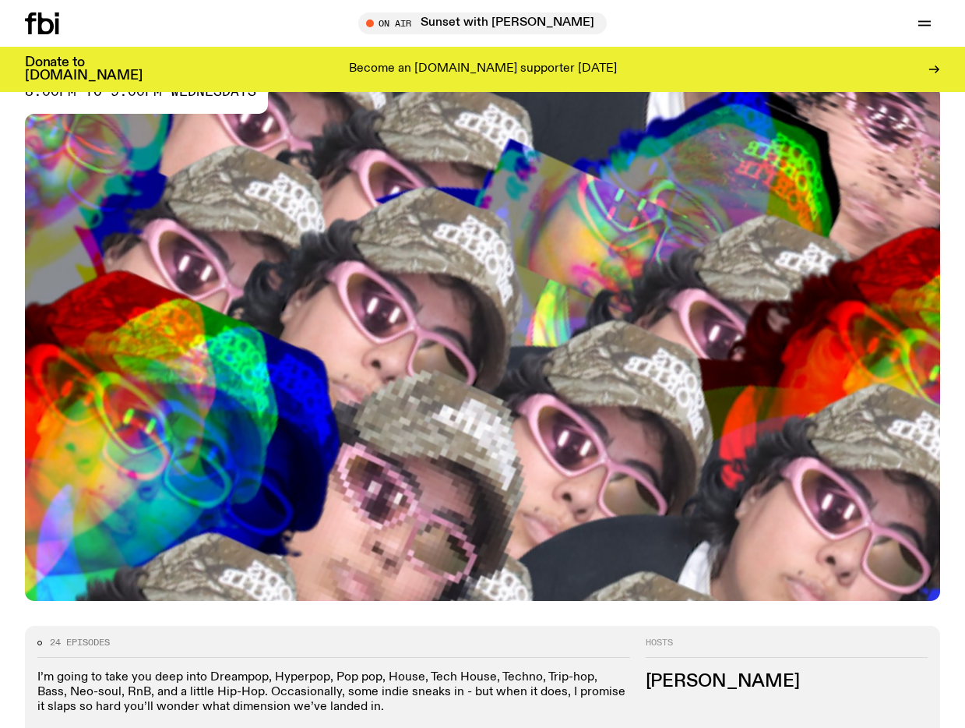
scroll to position [379, 0]
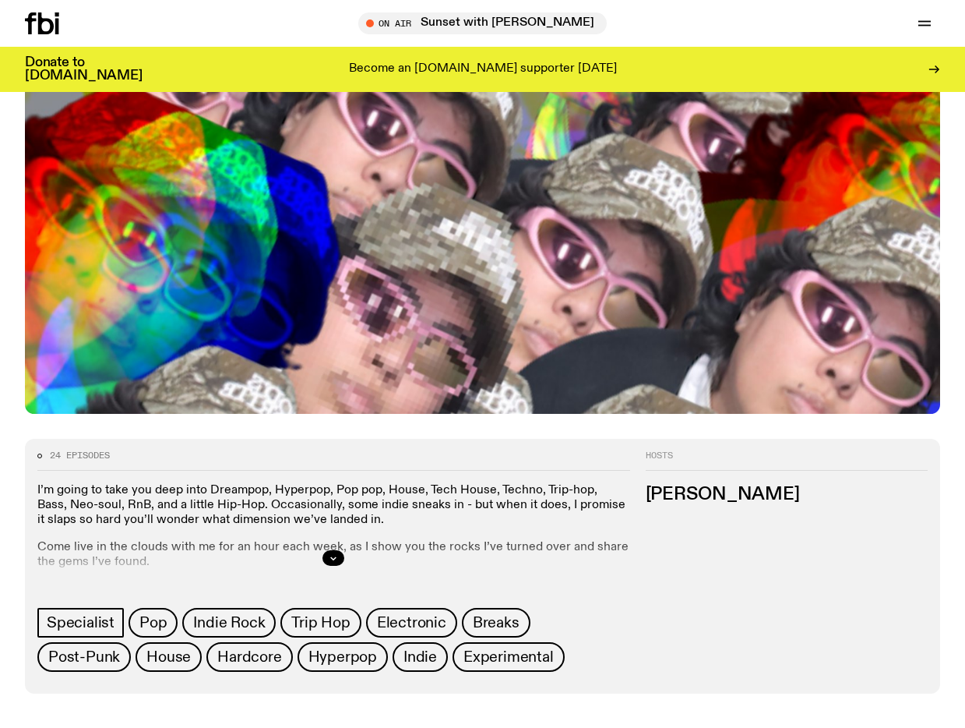
drag, startPoint x: 334, startPoint y: 493, endPoint x: 382, endPoint y: 444, distance: 68.9
click at [334, 553] on icon "button" at bounding box center [333, 557] width 9 height 9
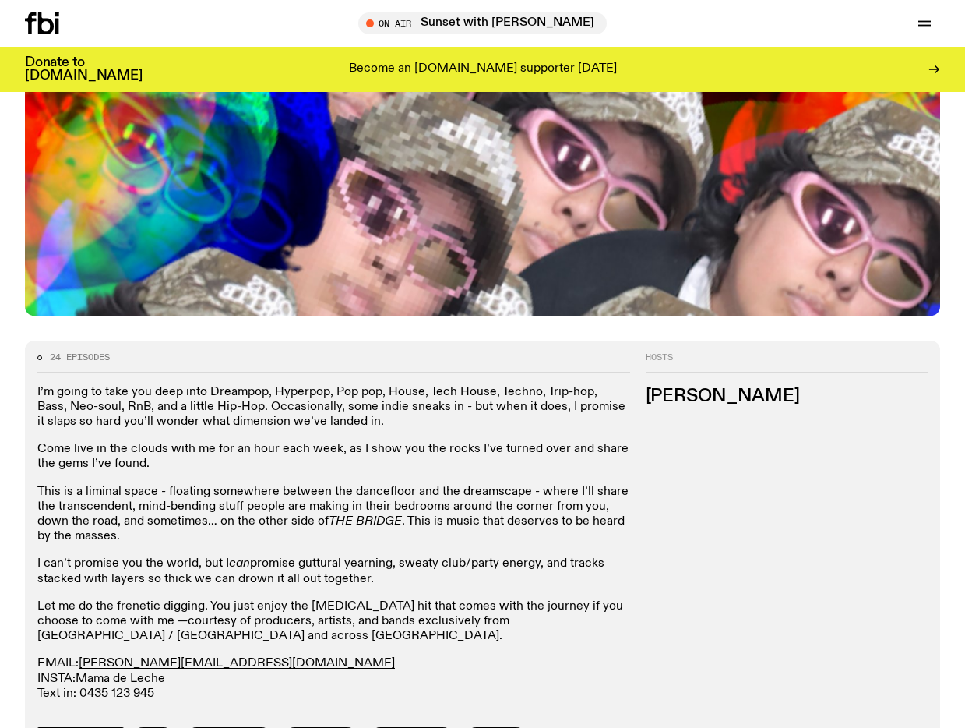
scroll to position [481, 0]
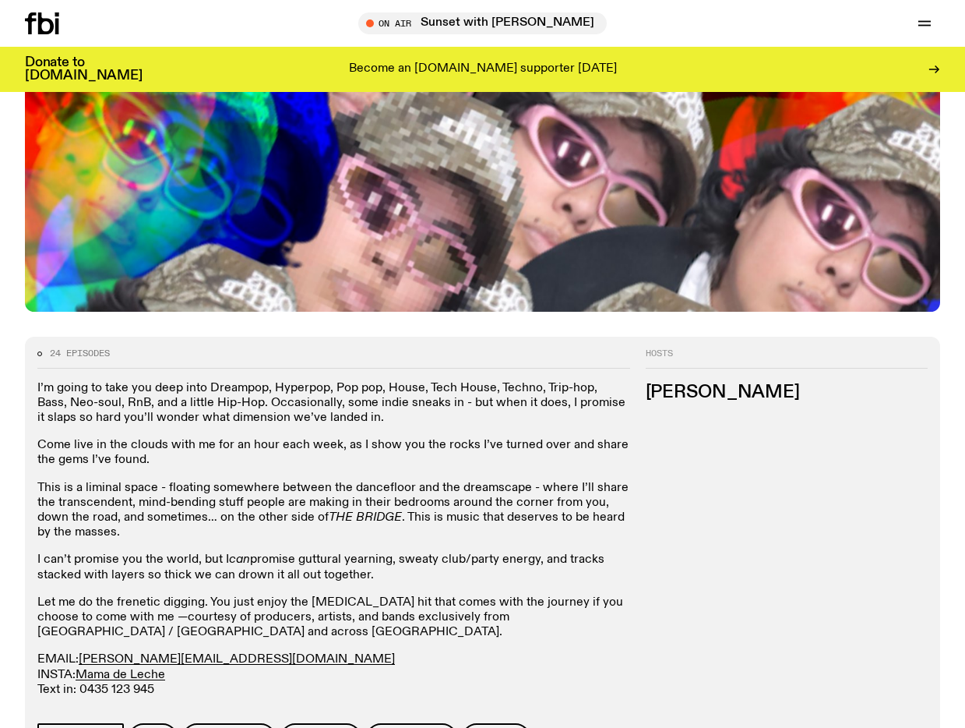
click at [355, 552] on p "I can’t promise you the world, but I can promise guttural yearning, sweaty club…" at bounding box center [333, 567] width 593 height 30
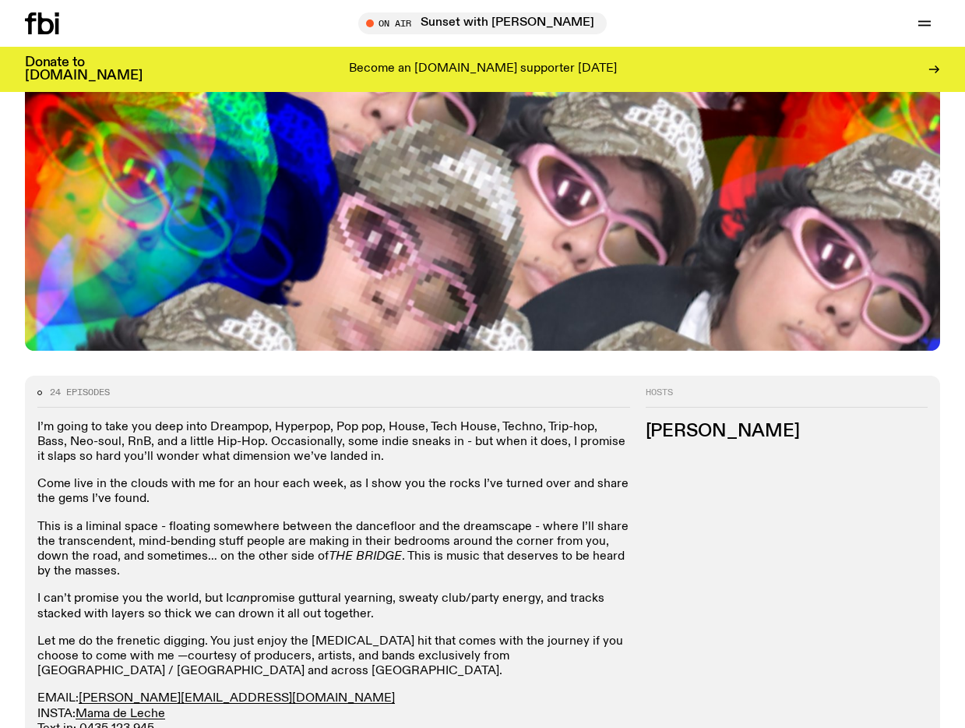
scroll to position [445, 0]
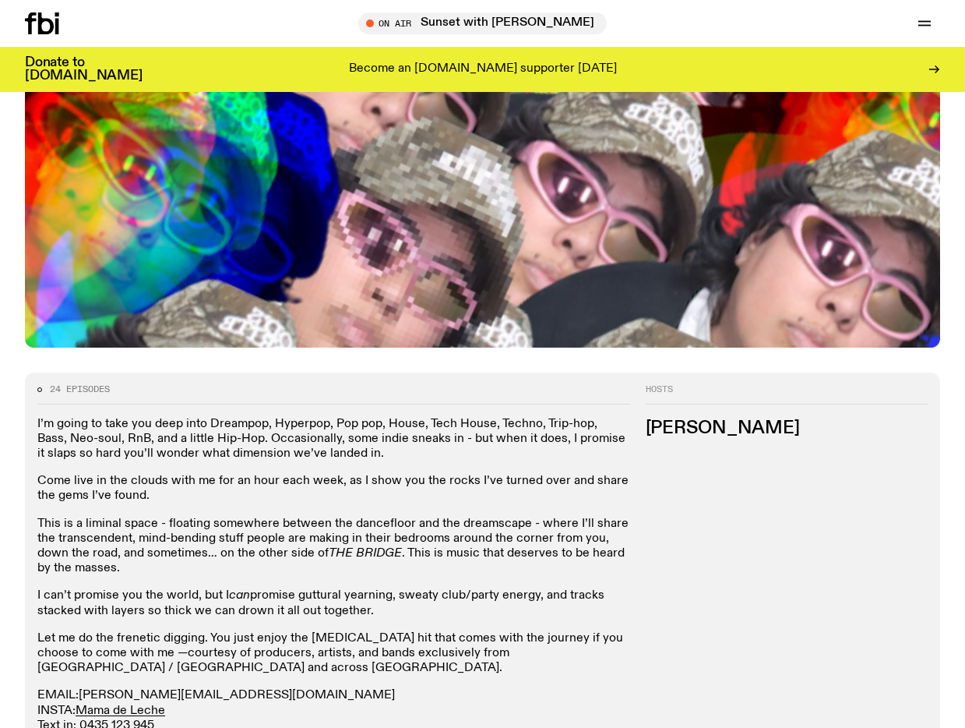
click at [130, 689] on link "diana.k@fbiradio.com" at bounding box center [237, 695] width 316 height 12
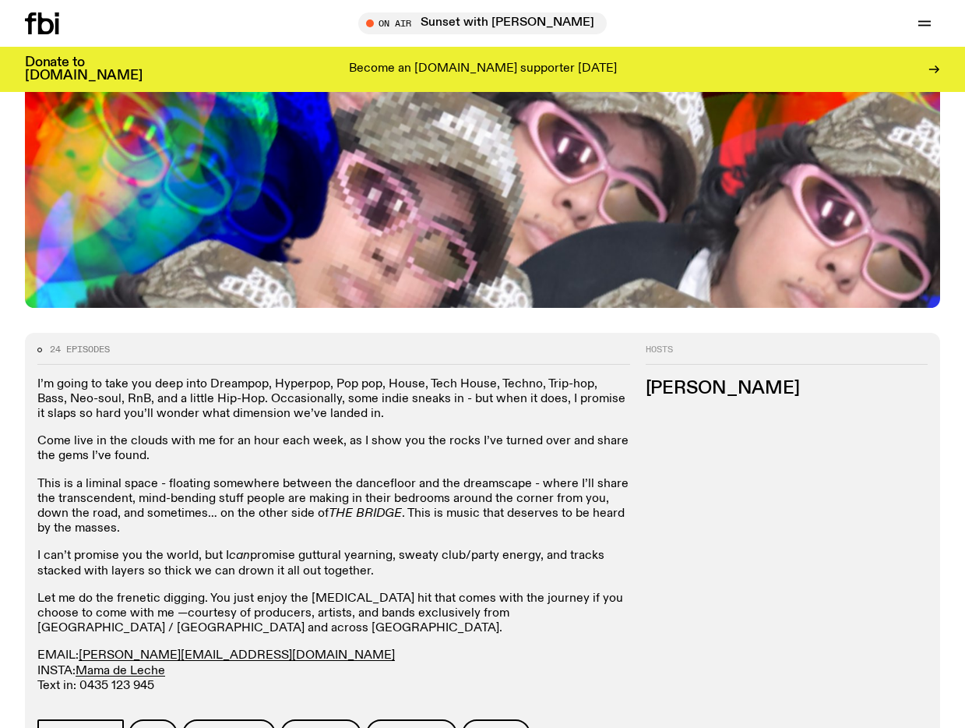
scroll to position [518, 0]
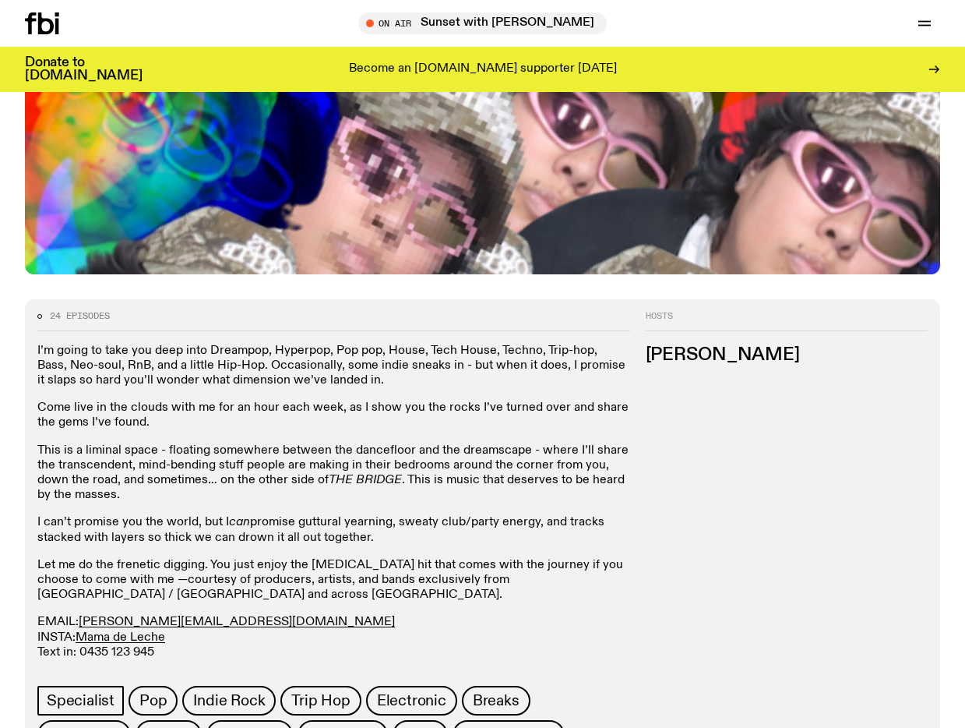
click at [267, 312] on div "24 episodes I’m going to take you deep into Dreampop, Hyperpop, Pop pop, House,…" at bounding box center [327, 530] width 605 height 437
click at [280, 344] on p "I’m going to take you deep into Dreampop, Hyperpop, Pop pop, House, Tech House,…" at bounding box center [333, 366] width 593 height 45
copy link "diana.k@fbiradio.com"
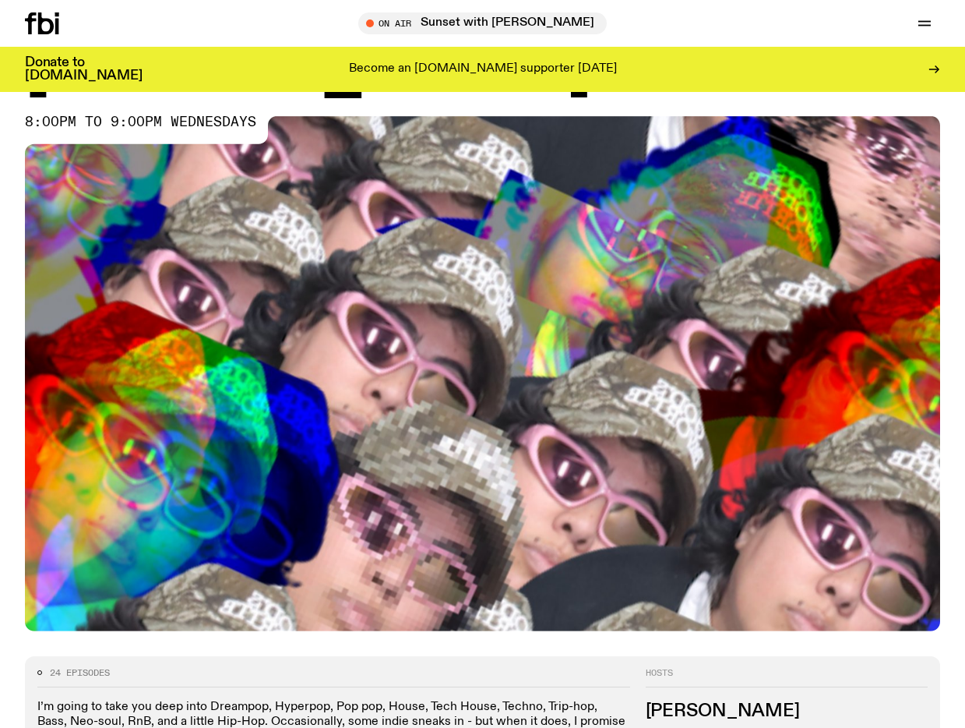
scroll to position [170, 0]
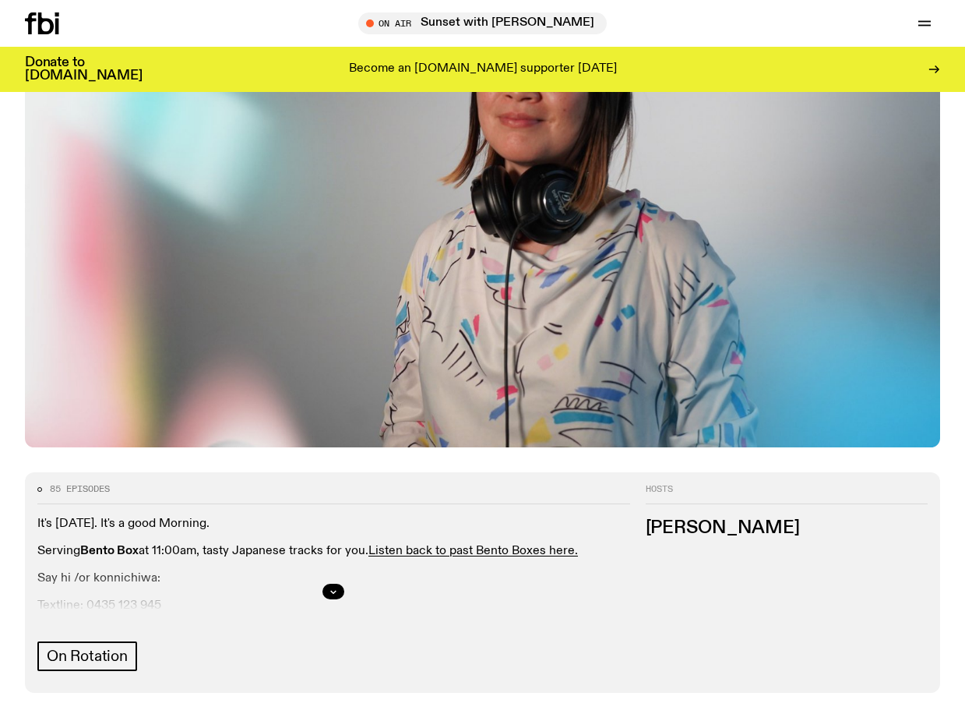
scroll to position [552, 0]
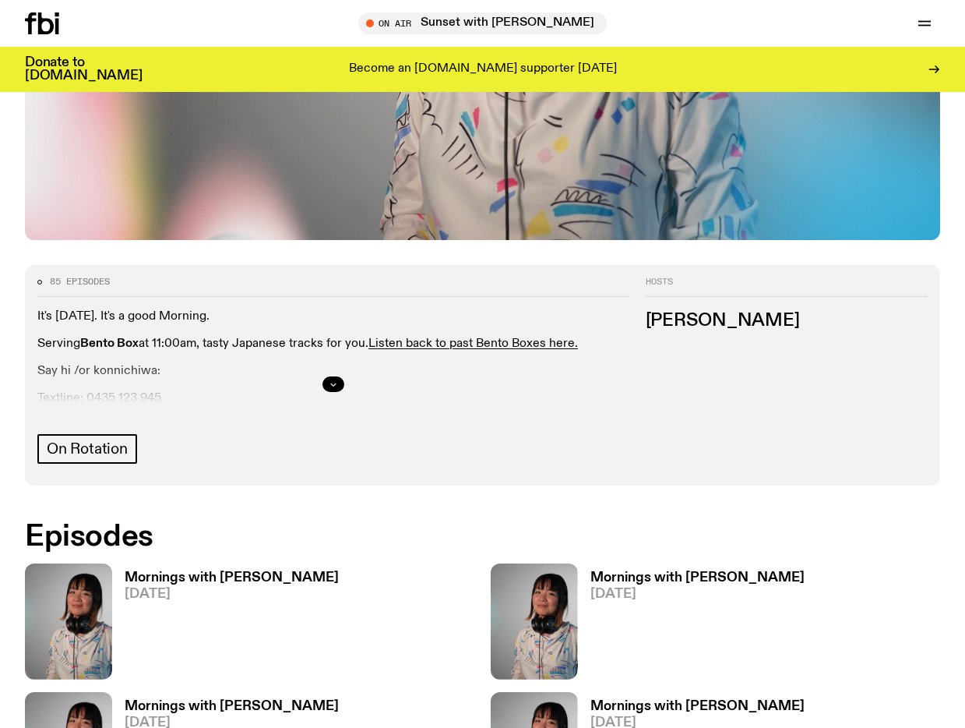
click at [332, 379] on icon "button" at bounding box center [333, 383] width 9 height 9
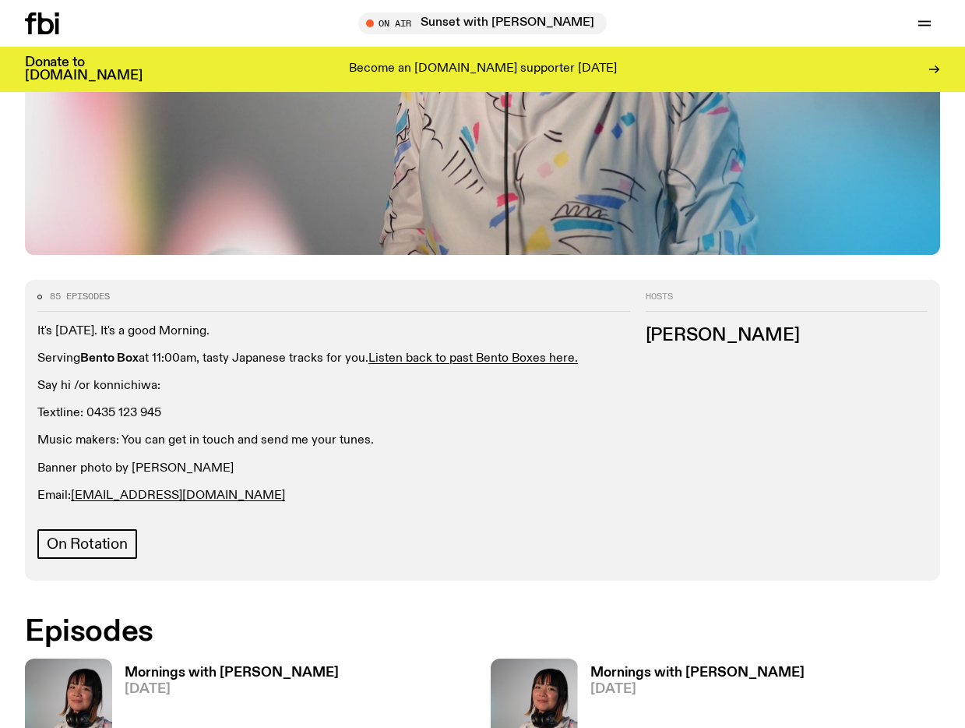
scroll to position [537, 0]
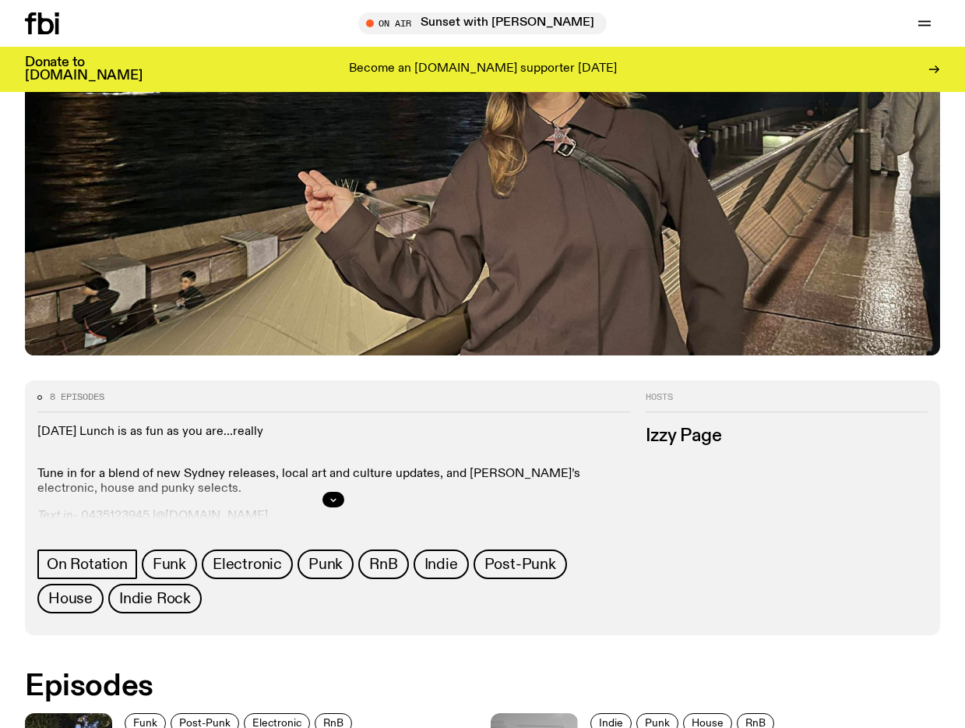
scroll to position [389, 0]
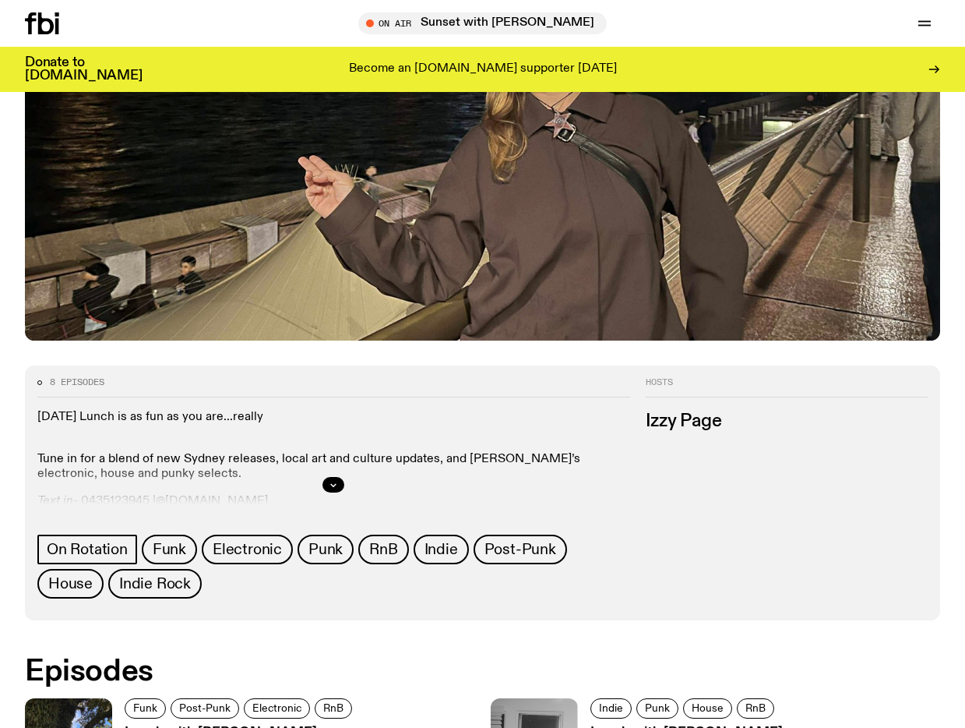
drag, startPoint x: 334, startPoint y: 484, endPoint x: 368, endPoint y: 410, distance: 81.6
click at [334, 484] on icon "button" at bounding box center [333, 484] width 9 height 9
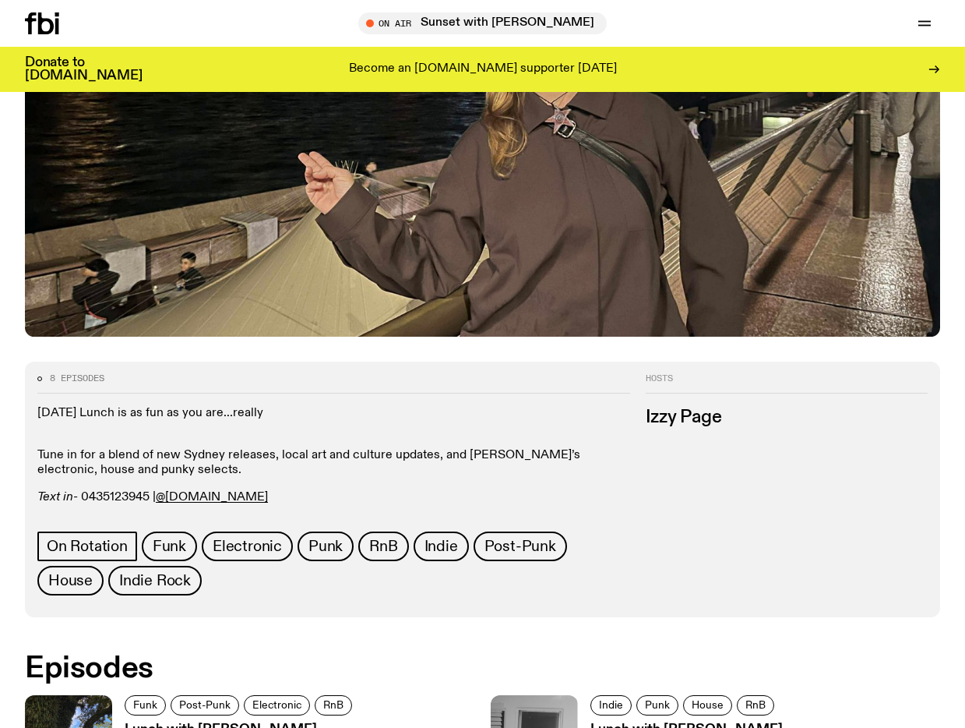
scroll to position [392, 0]
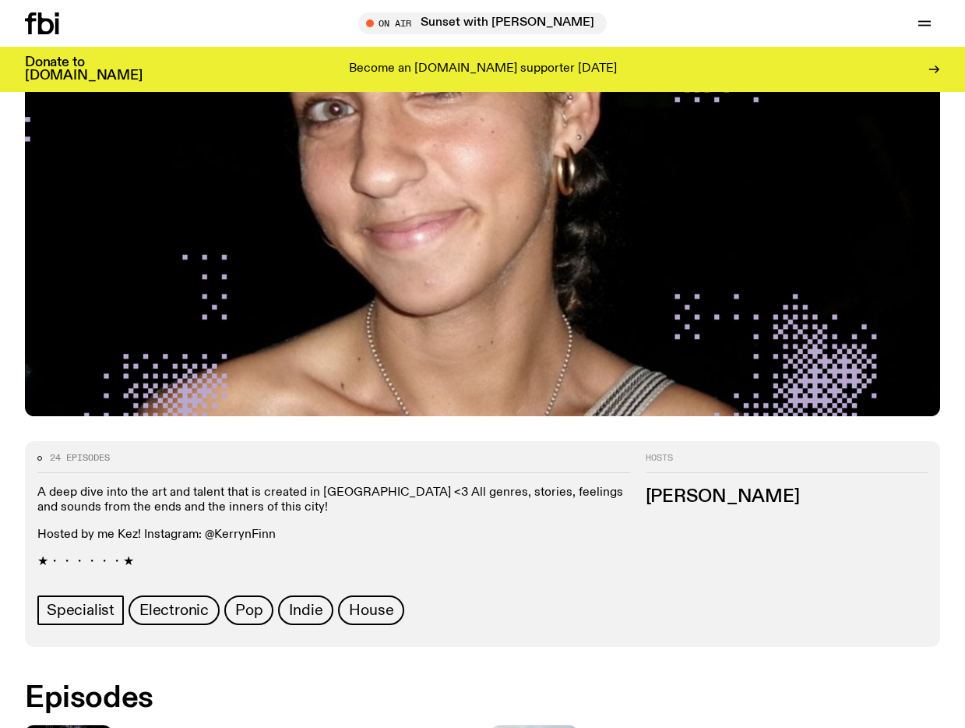
scroll to position [379, 0]
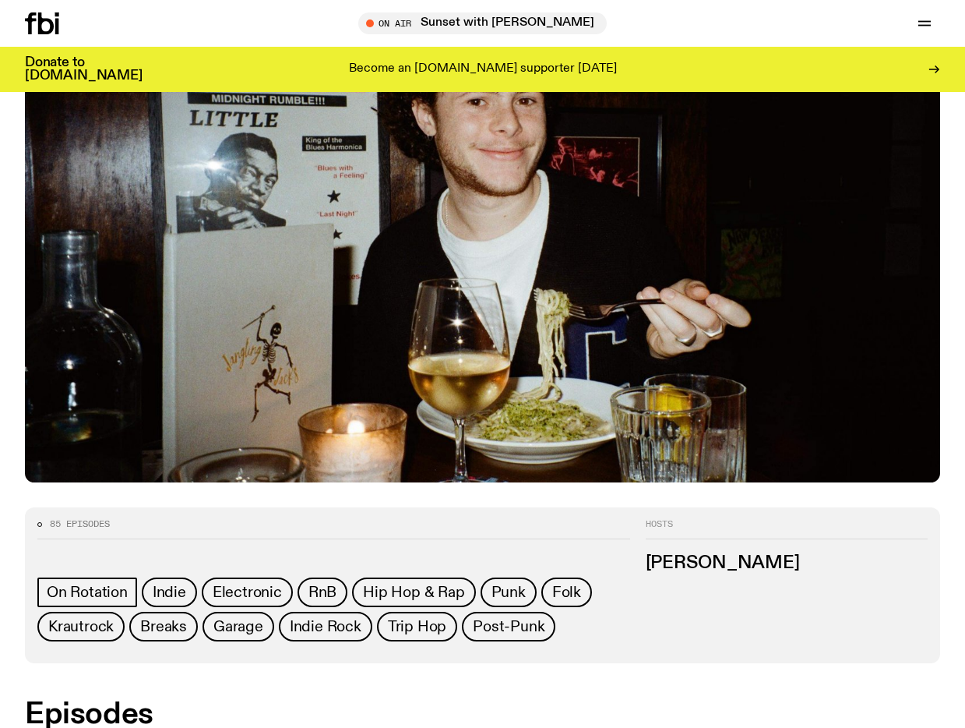
scroll to position [267, 0]
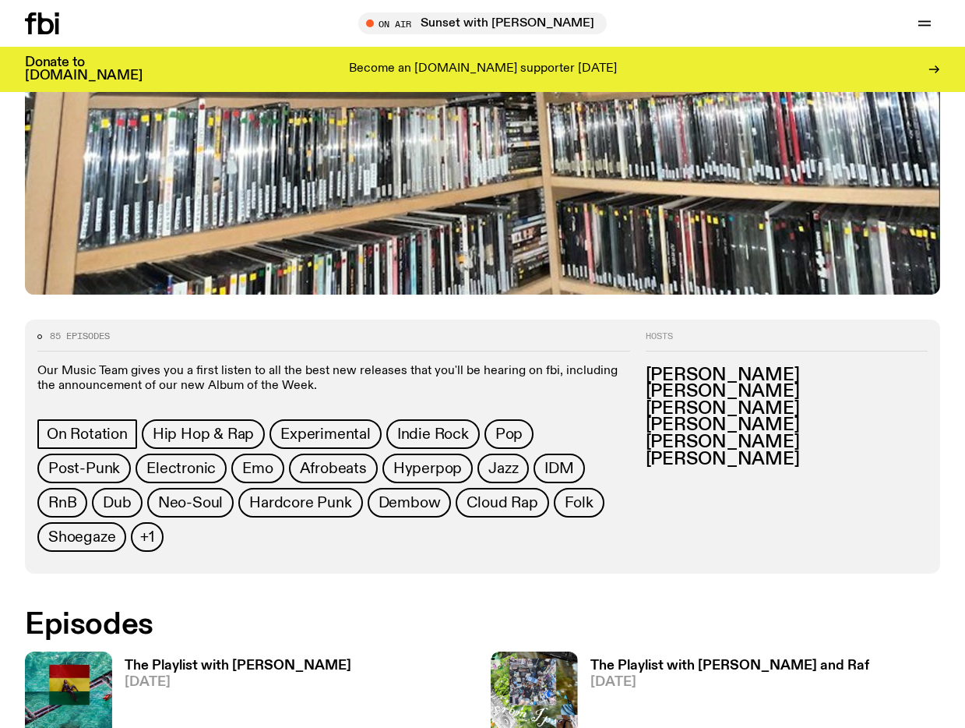
click at [228, 375] on p "Our Music Team gives you a first listen to all the best new releases that you'l…" at bounding box center [333, 379] width 593 height 30
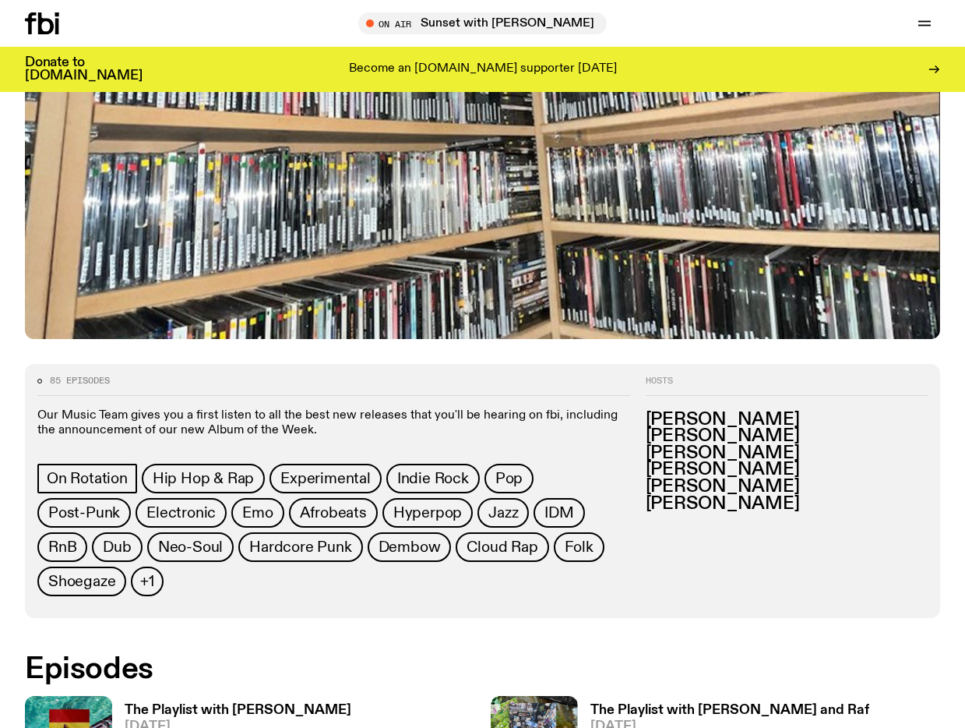
scroll to position [381, 0]
